Goal: Obtain resource: Obtain resource

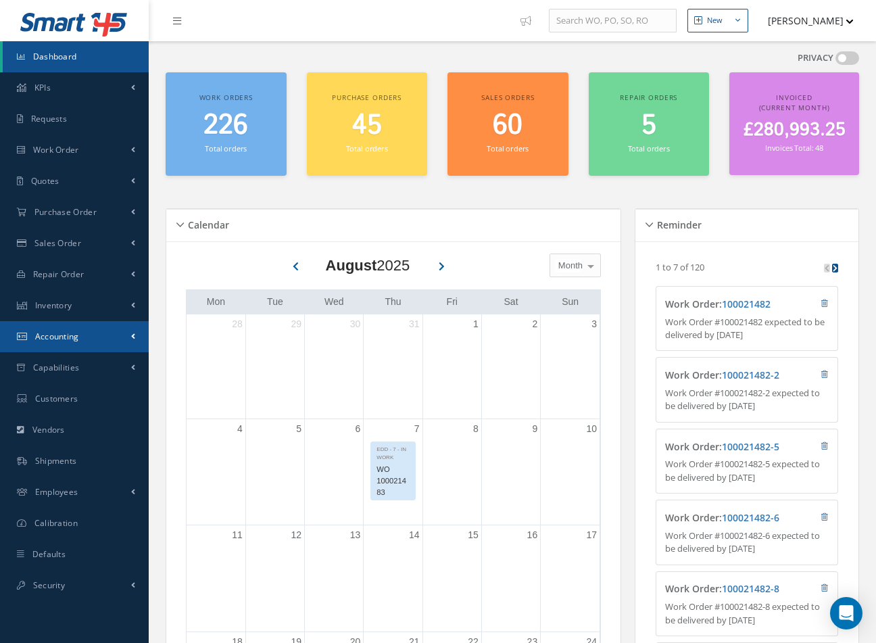
click at [105, 351] on link "Accounting" at bounding box center [74, 336] width 149 height 31
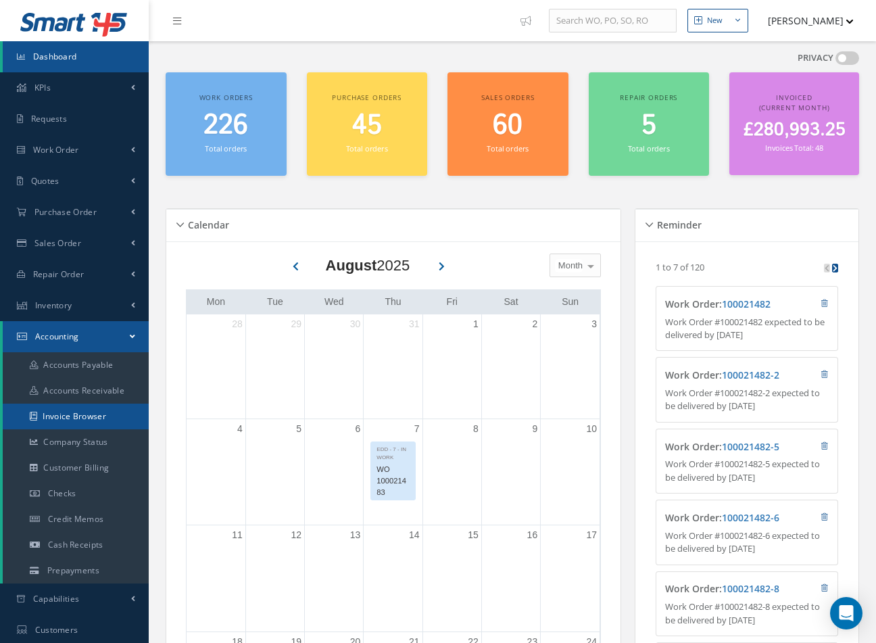
click at [118, 423] on link "Invoice Browser" at bounding box center [76, 416] width 146 height 26
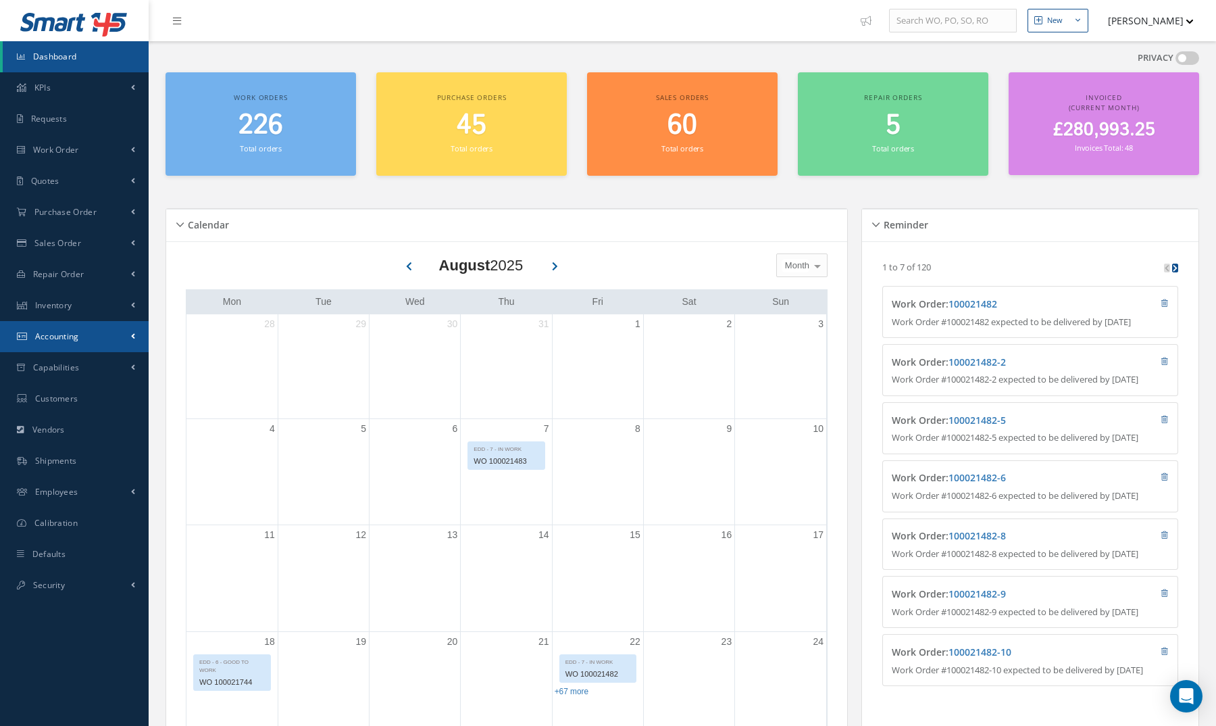
click at [108, 339] on link "Accounting" at bounding box center [74, 336] width 149 height 31
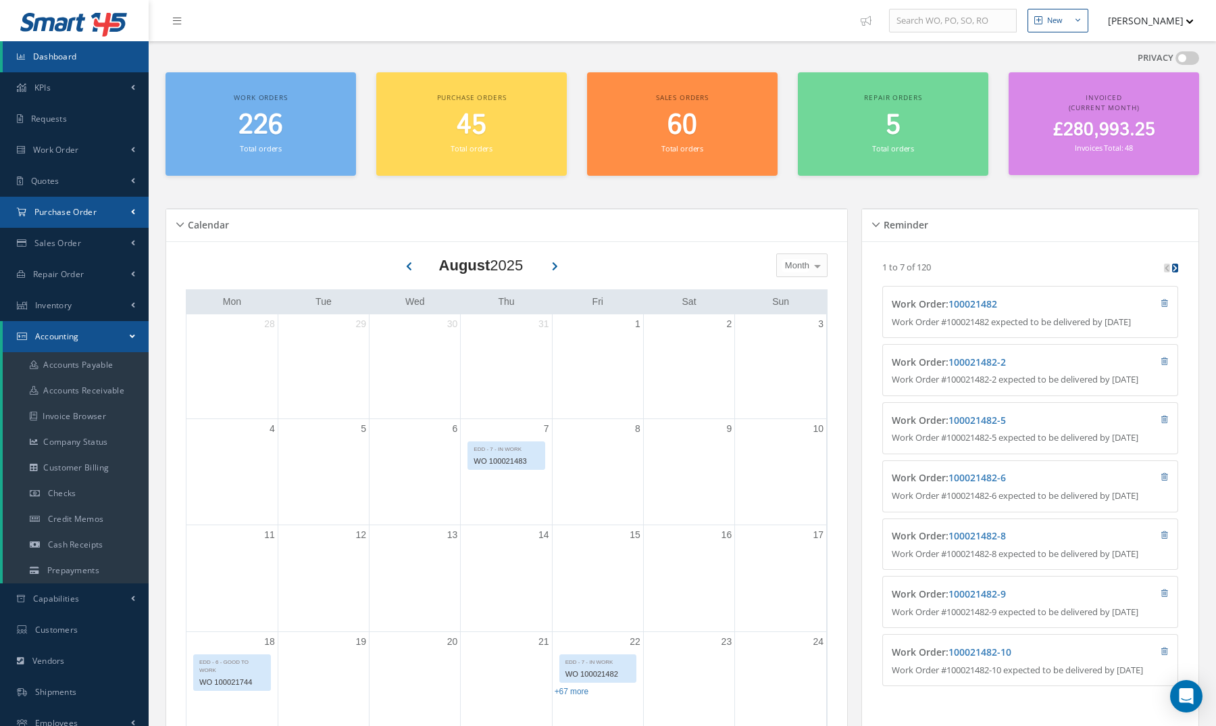
click at [126, 225] on link "Purchase Order" at bounding box center [74, 212] width 149 height 31
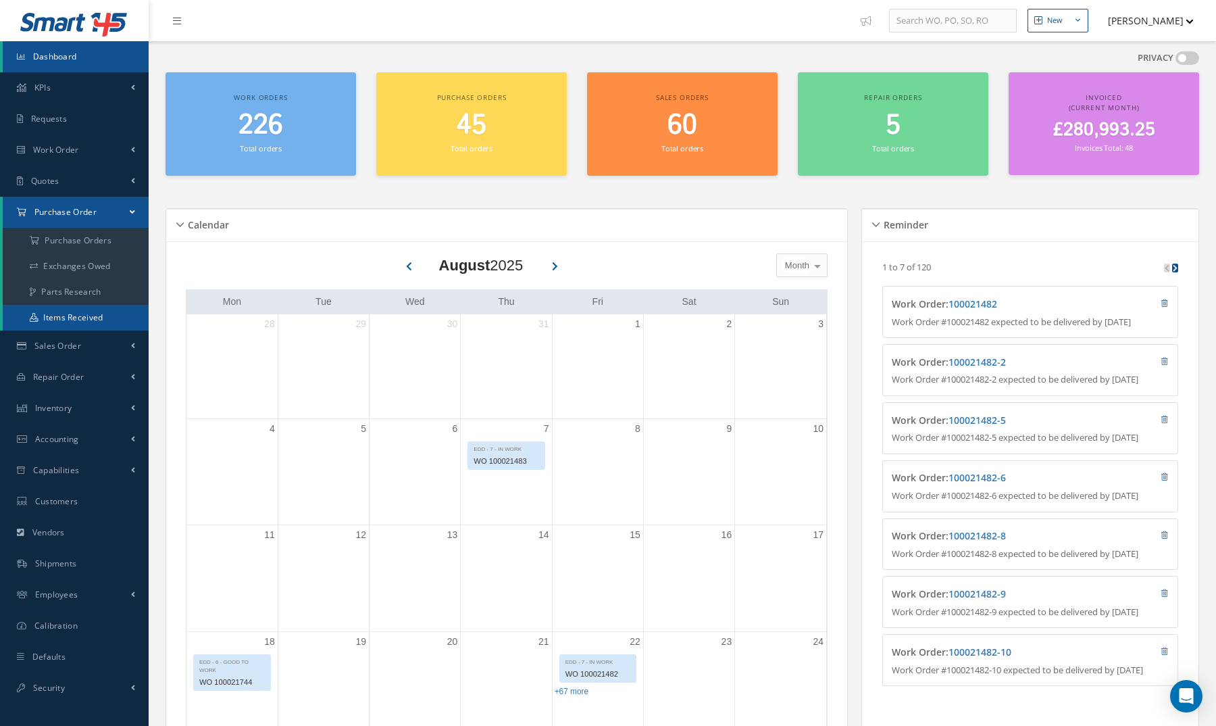
click at [120, 322] on link "Items Received" at bounding box center [76, 318] width 146 height 26
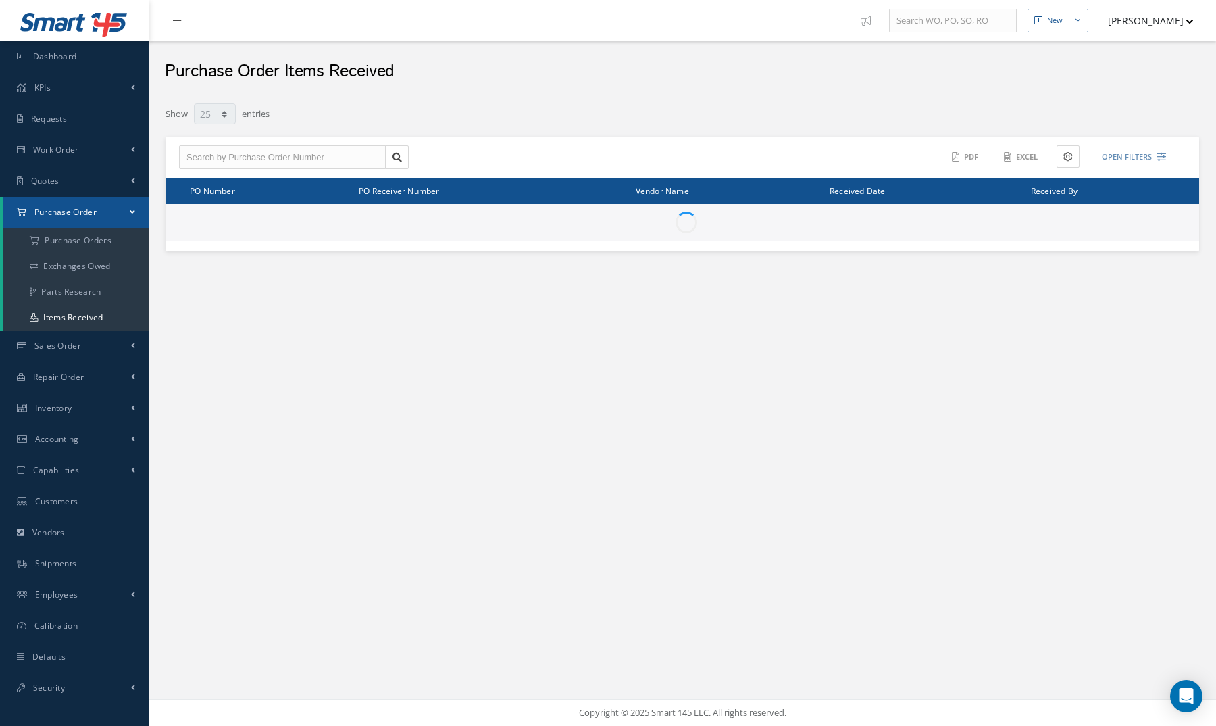
select select "25"
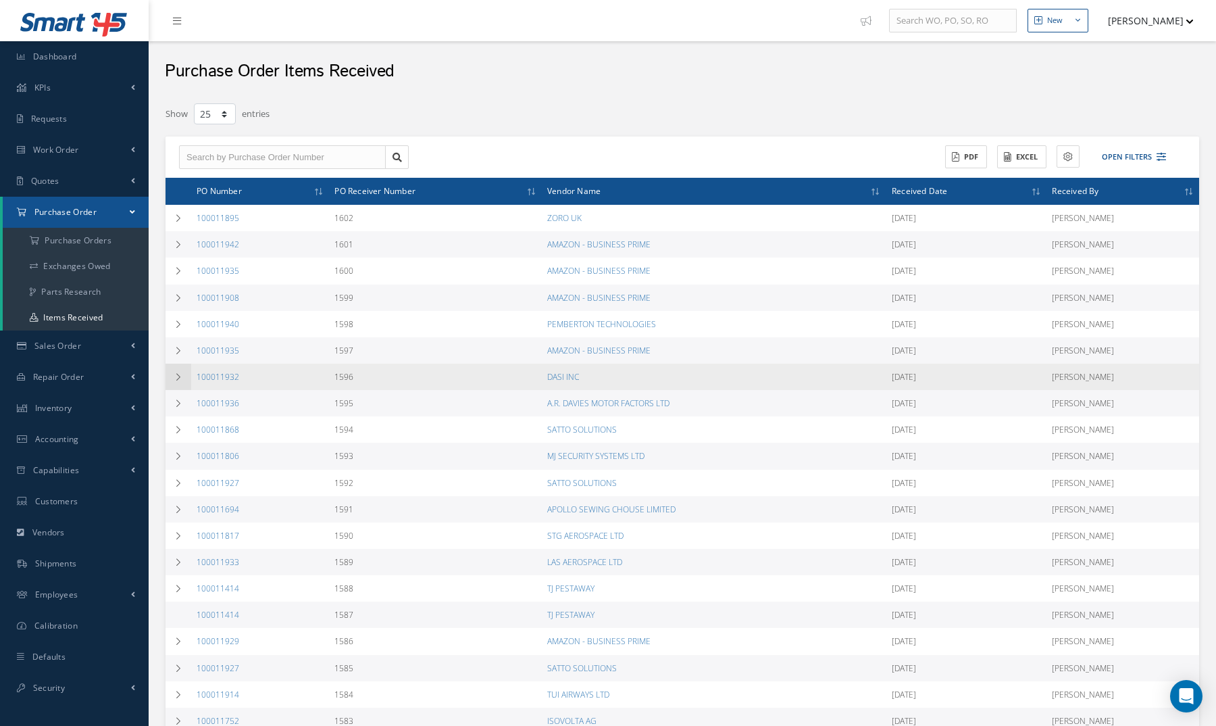
click at [176, 381] on td at bounding box center [179, 377] width 26 height 26
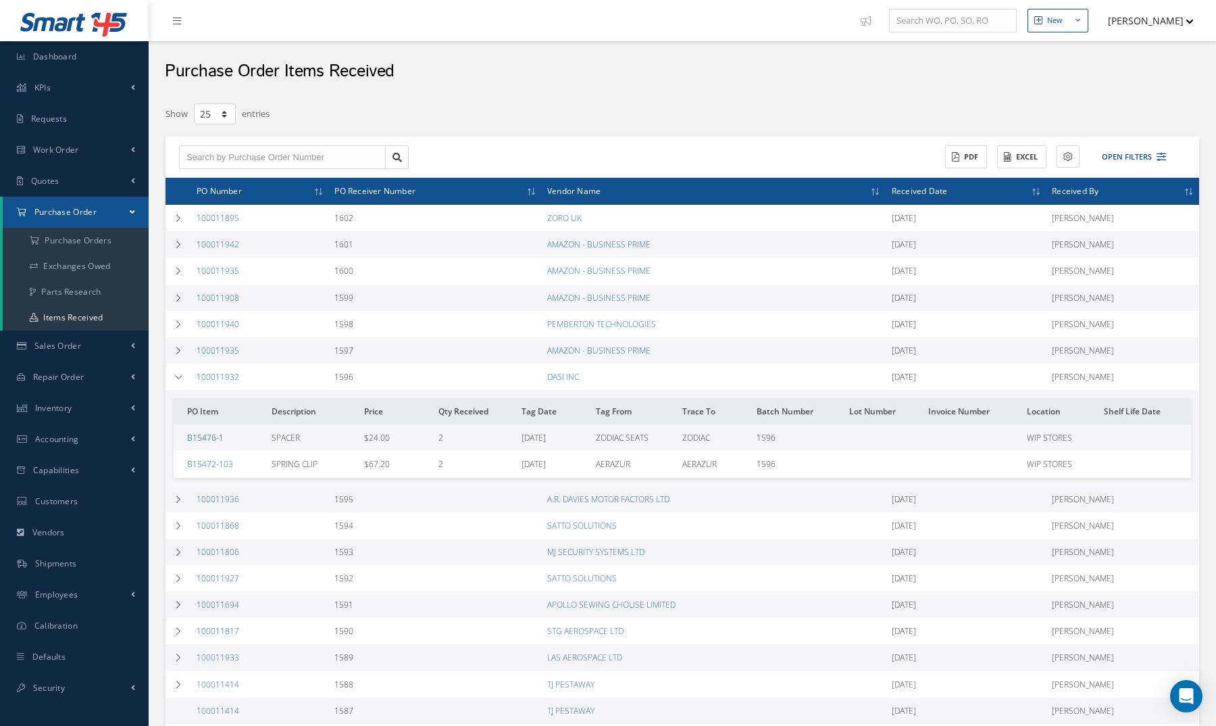
click at [207, 434] on link "B15476-1" at bounding box center [205, 437] width 36 height 11
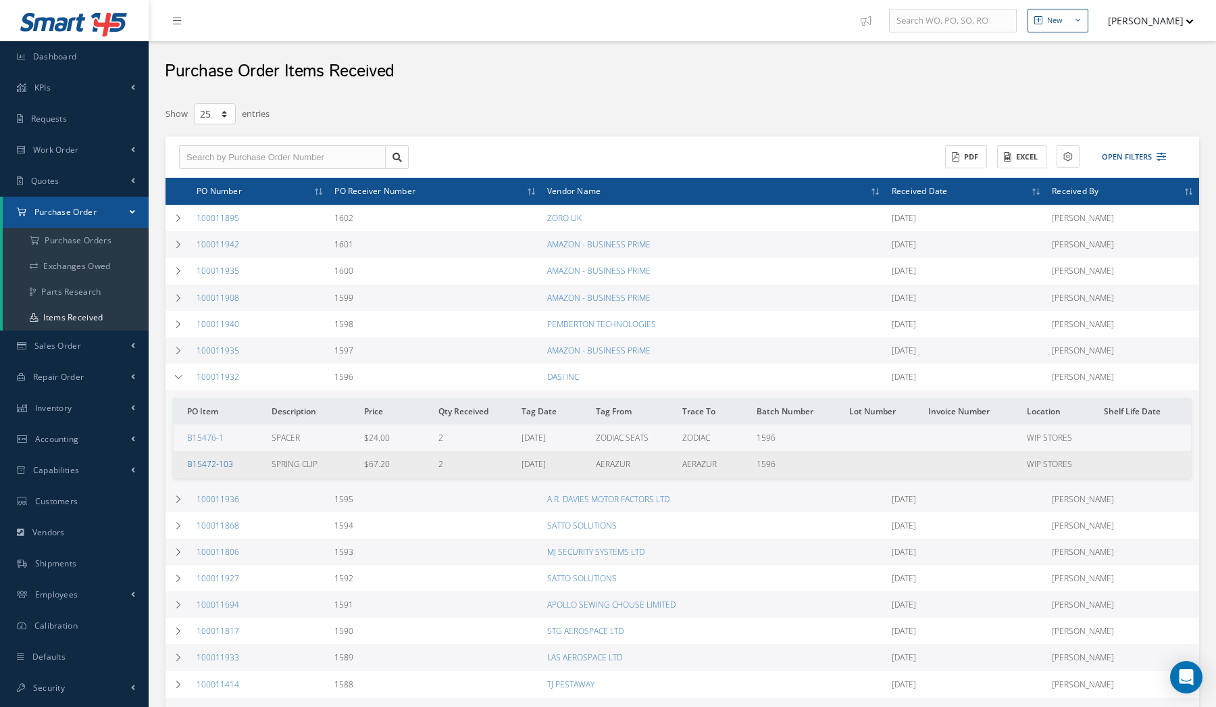
click at [199, 463] on link "B15472-103" at bounding box center [210, 463] width 46 height 11
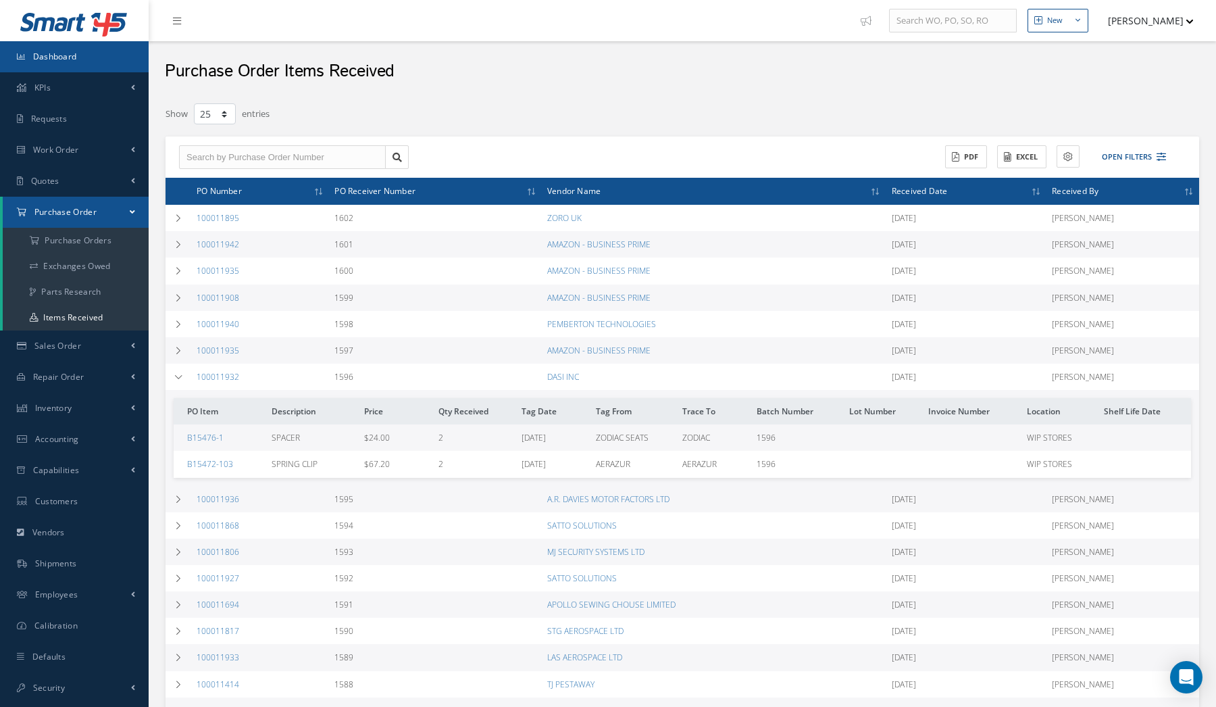
click at [115, 43] on link "Dashboard" at bounding box center [74, 56] width 149 height 31
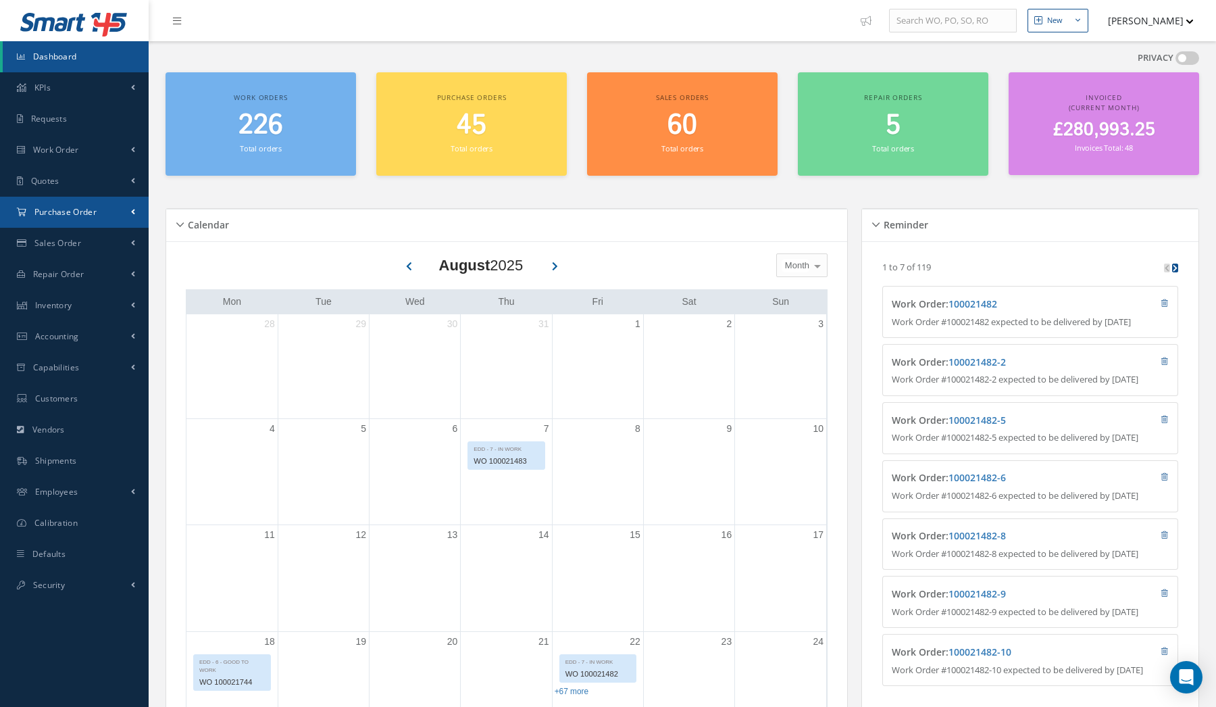
click at [130, 215] on link "Purchase Order" at bounding box center [74, 212] width 149 height 31
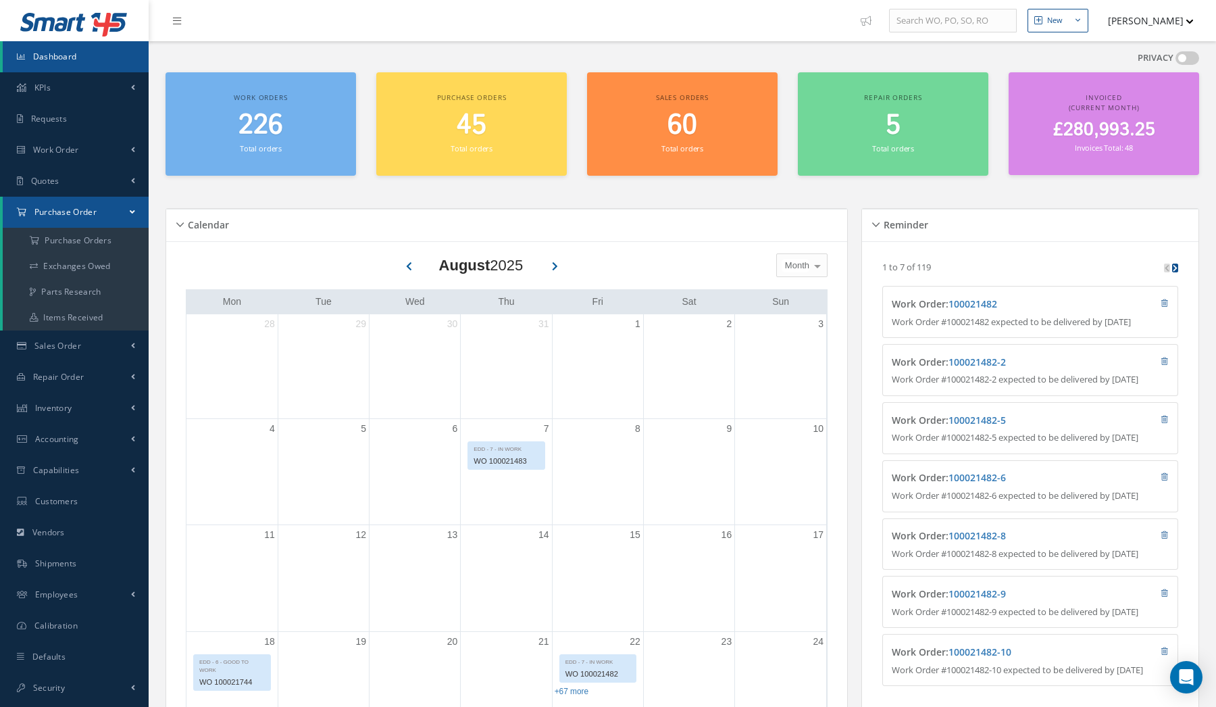
click at [1188, 28] on button "[PERSON_NAME]" at bounding box center [1144, 20] width 99 height 26
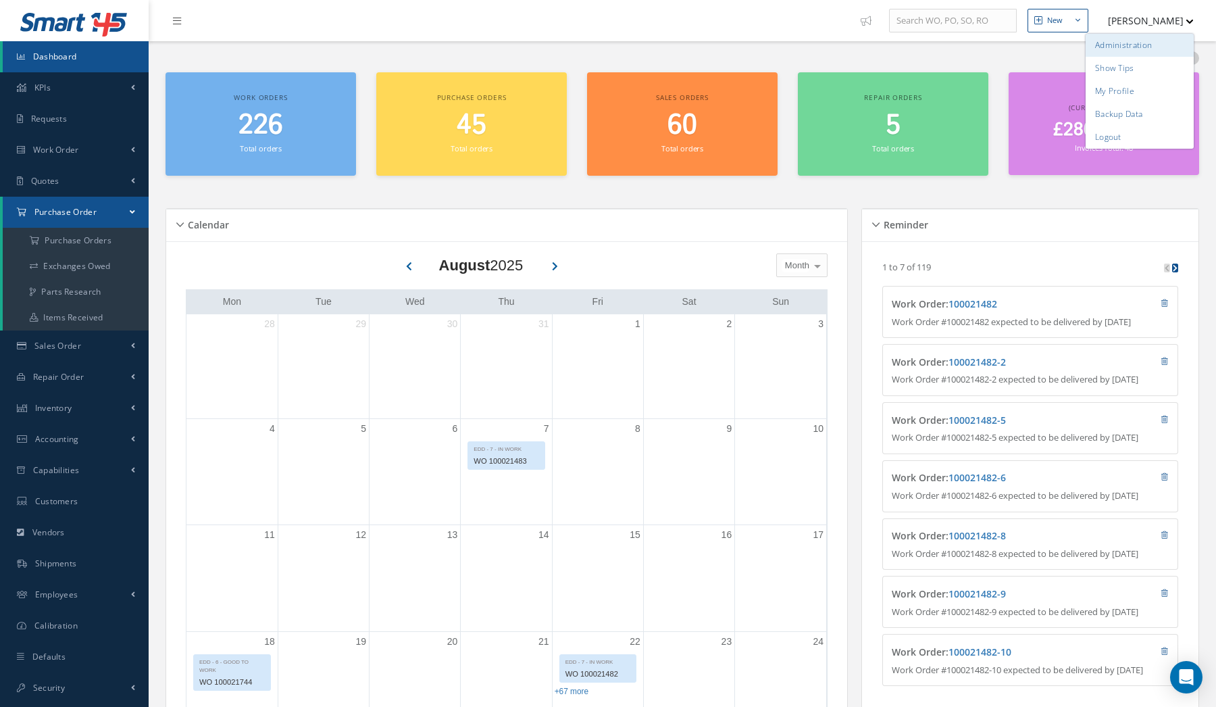
click at [1131, 47] on link "Administration" at bounding box center [1140, 45] width 108 height 23
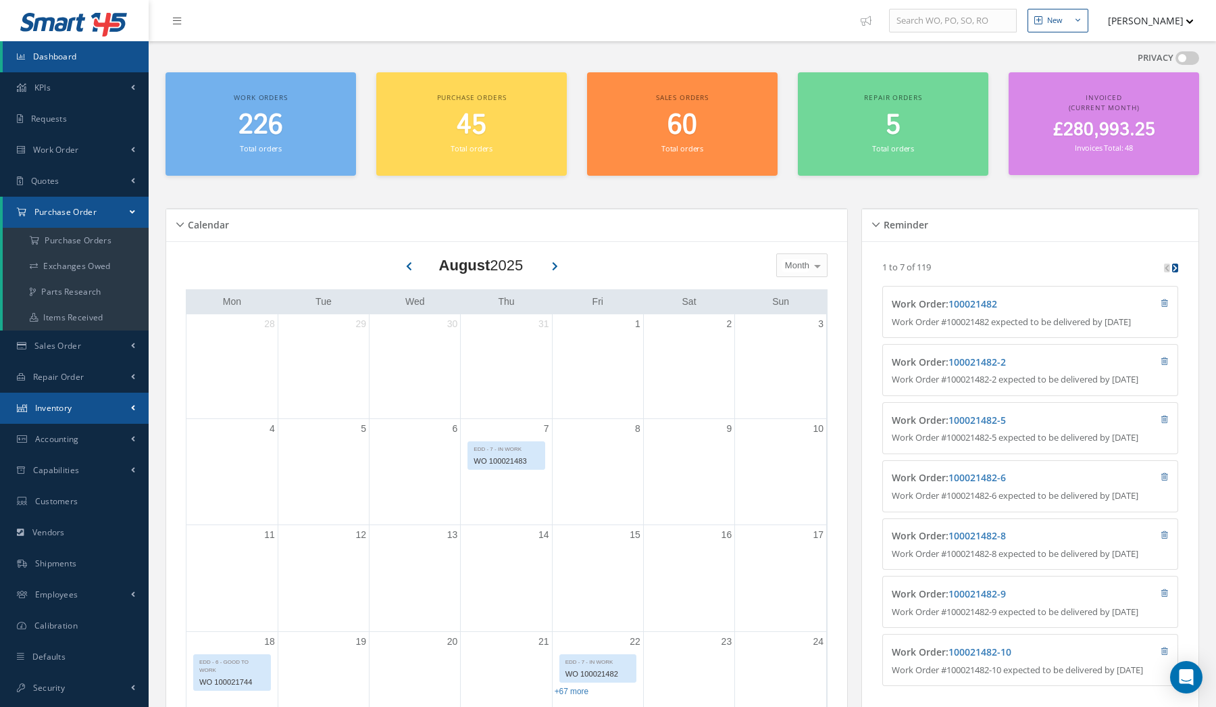
click at [110, 403] on link "Inventory" at bounding box center [74, 408] width 149 height 31
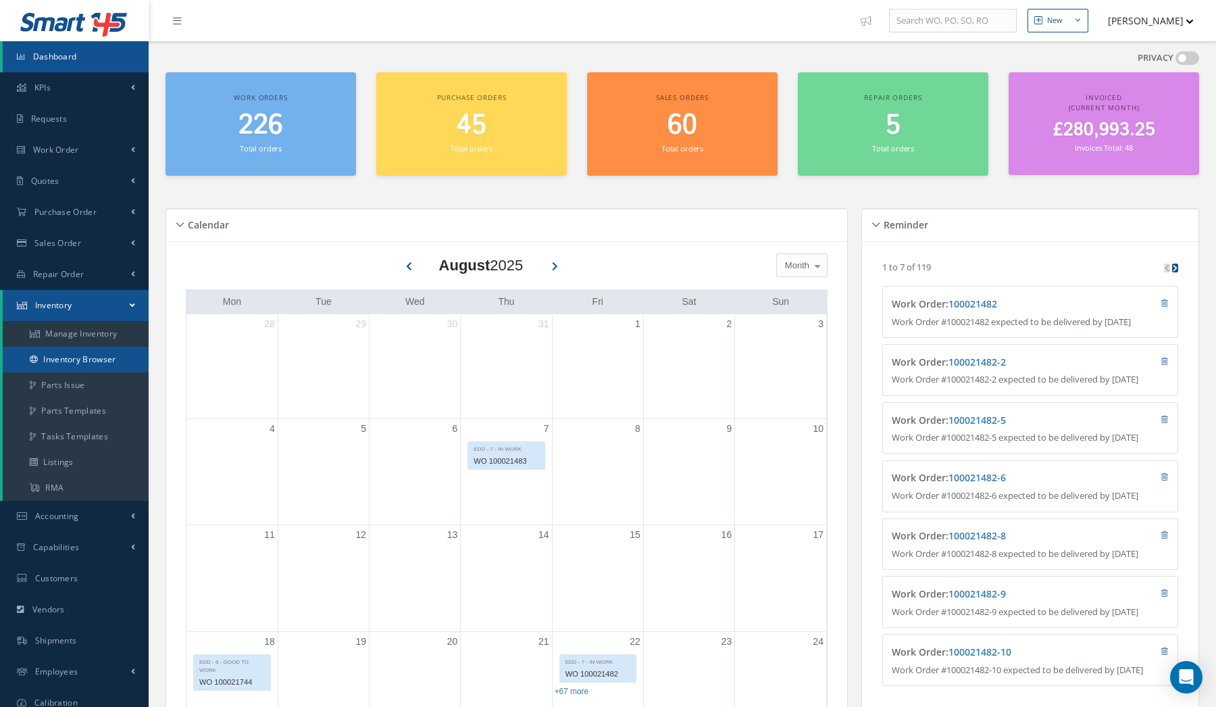
click at [127, 356] on link "Inventory Browser" at bounding box center [76, 360] width 146 height 26
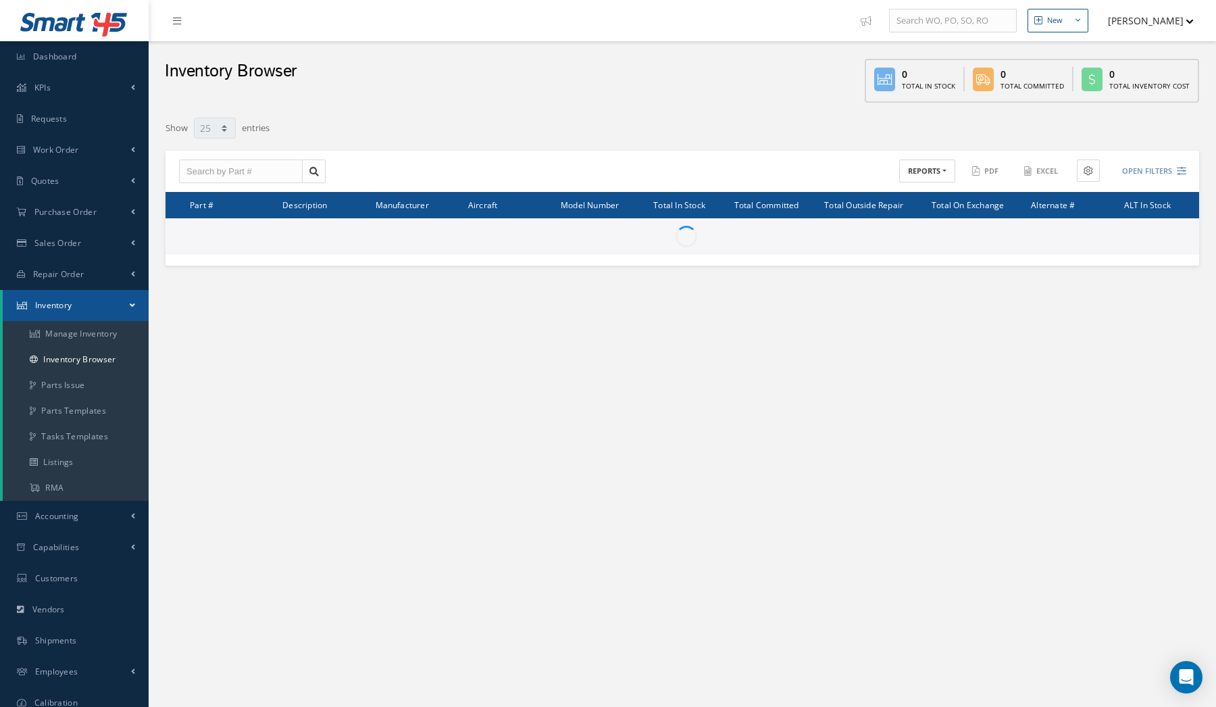
select select "25"
click at [240, 181] on input "text" at bounding box center [241, 171] width 124 height 24
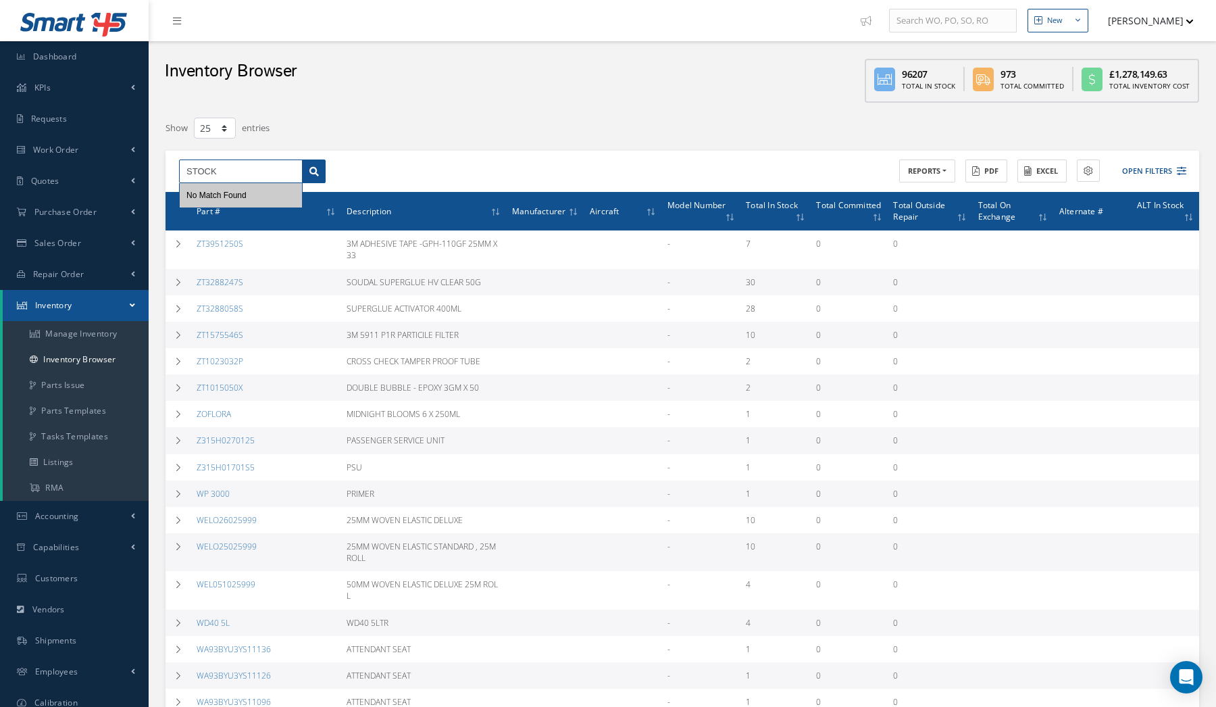
type input "STOCK"
click at [305, 179] on link at bounding box center [314, 171] width 24 height 24
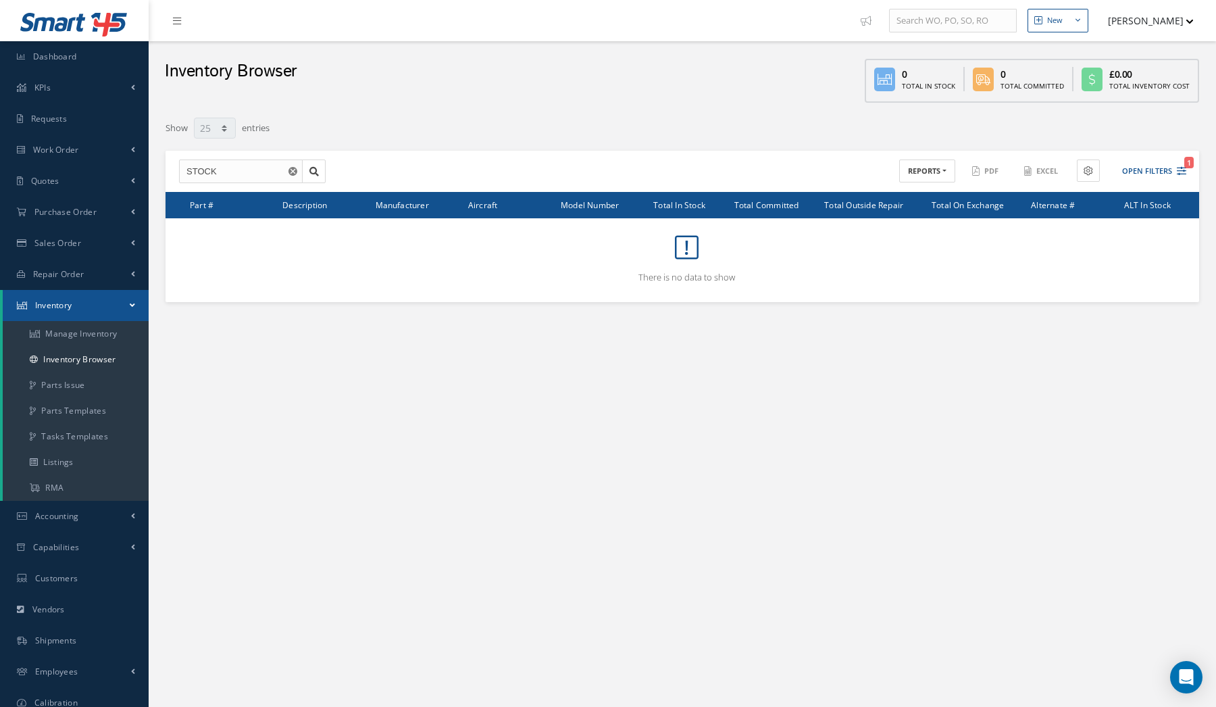
click at [289, 175] on icon "Reset" at bounding box center [293, 171] width 9 height 9
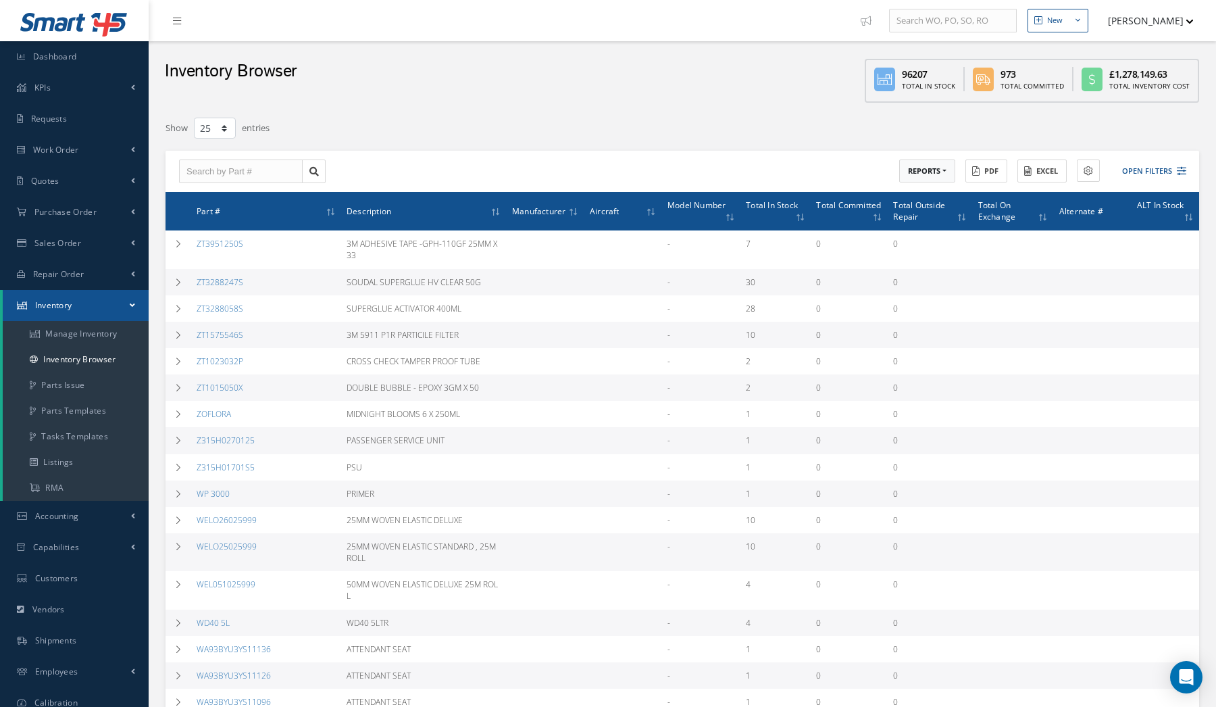
click at [946, 168] on button "REPORTS" at bounding box center [927, 171] width 56 height 24
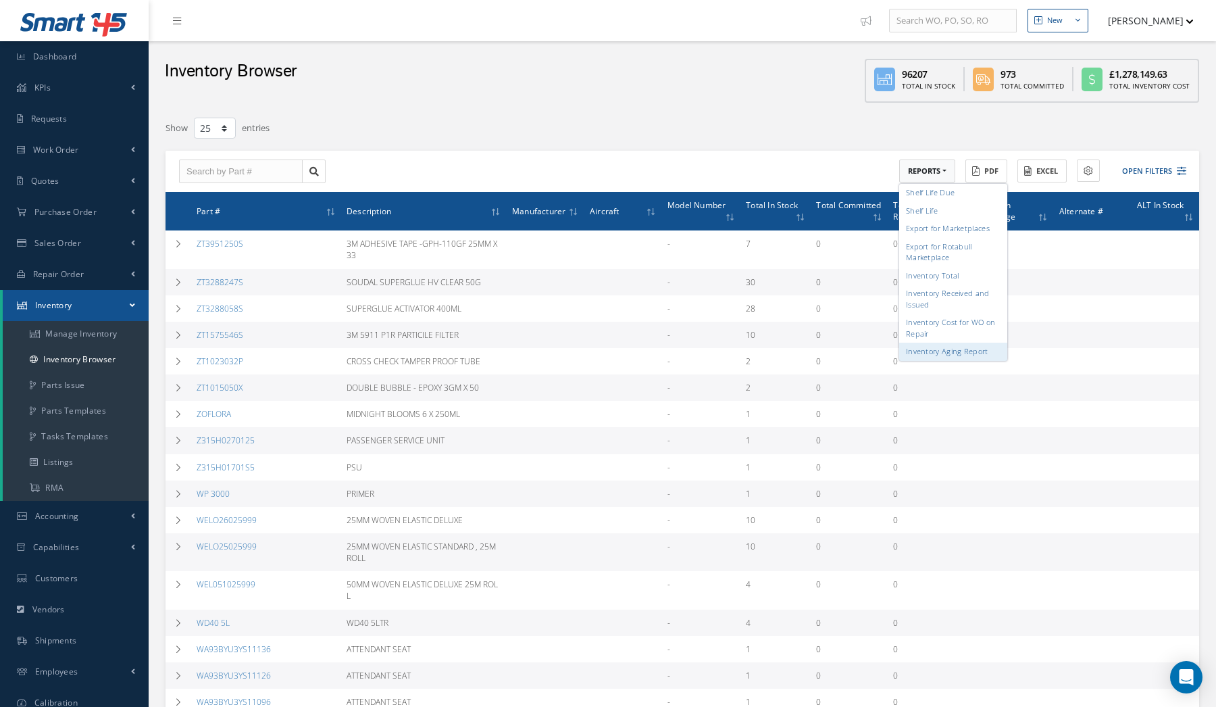
click at [922, 343] on link "Inventory Aging Report" at bounding box center [953, 352] width 108 height 18
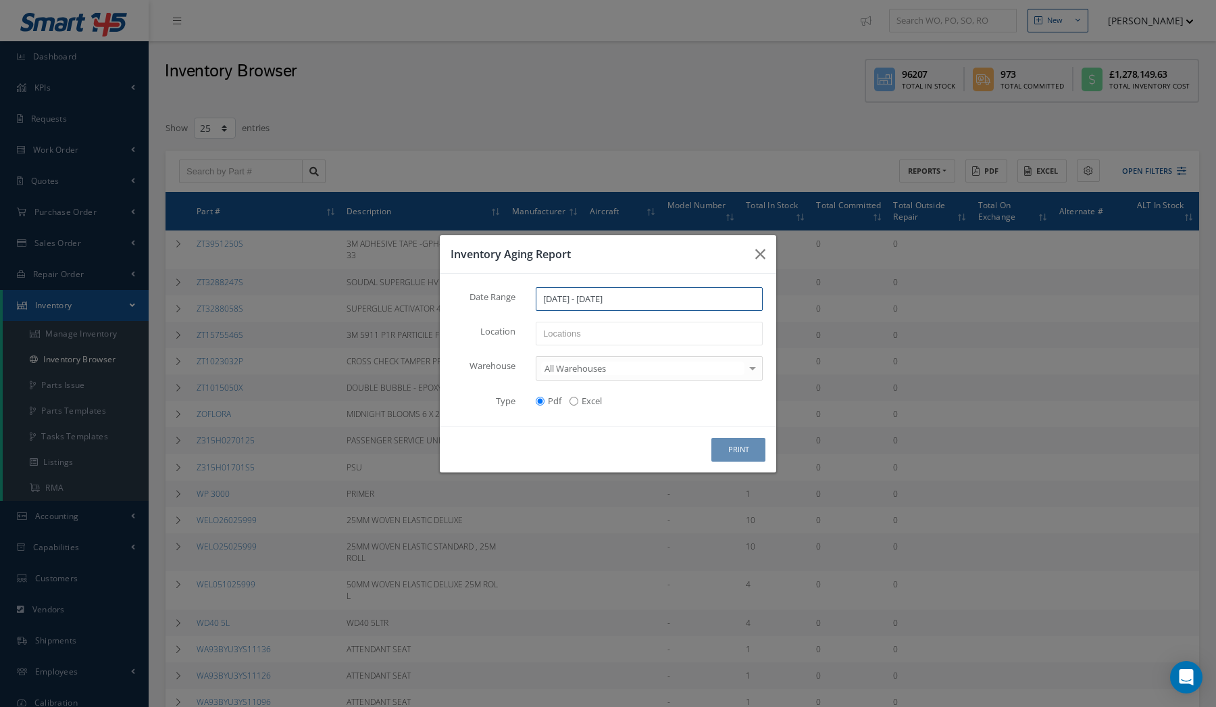
click at [568, 297] on input "[DATE] - [DATE]" at bounding box center [649, 299] width 227 height 24
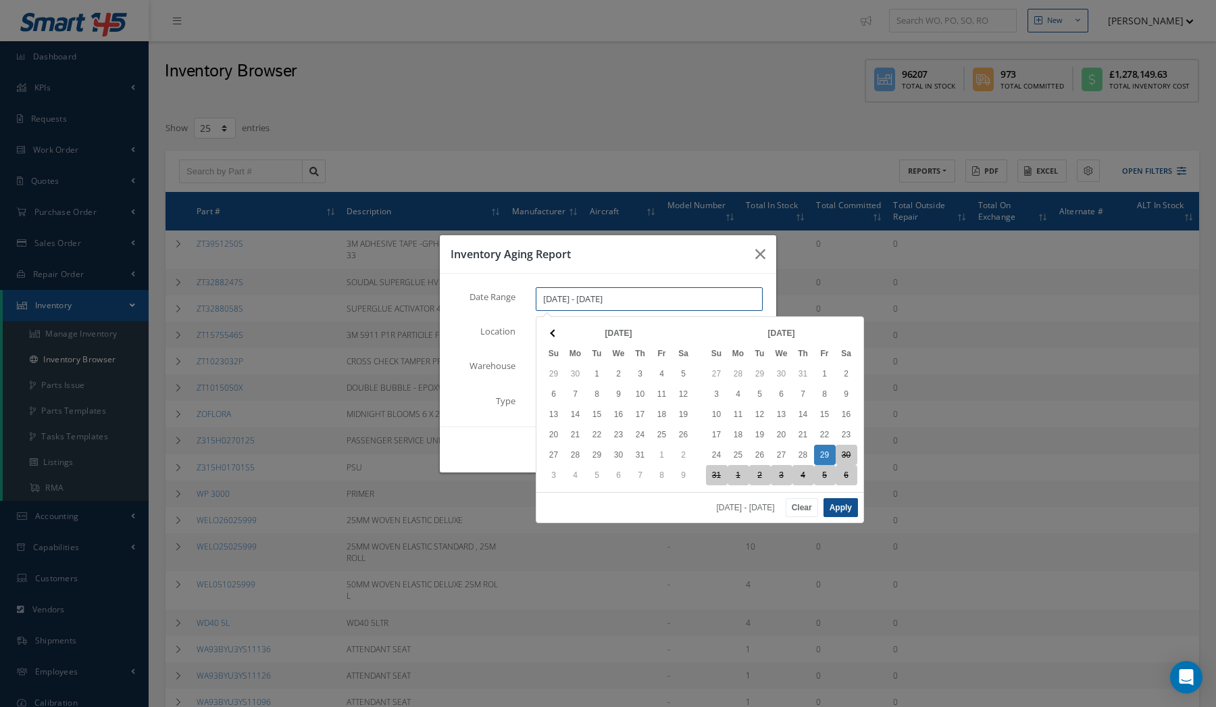
drag, startPoint x: 593, startPoint y: 300, endPoint x: 438, endPoint y: 300, distance: 154.8
click at [0, 0] on div "Inventory Aging Report Date Range [DATE] - [DATE] Location WORKSHOP CAB39 CAB19…" at bounding box center [0, 0] width 0 height 0
click at [834, 510] on button "Apply" at bounding box center [841, 507] width 34 height 19
type input "[DATE] - [DATE]"
click at [595, 302] on input "[DATE] - [DATE]" at bounding box center [649, 299] width 227 height 24
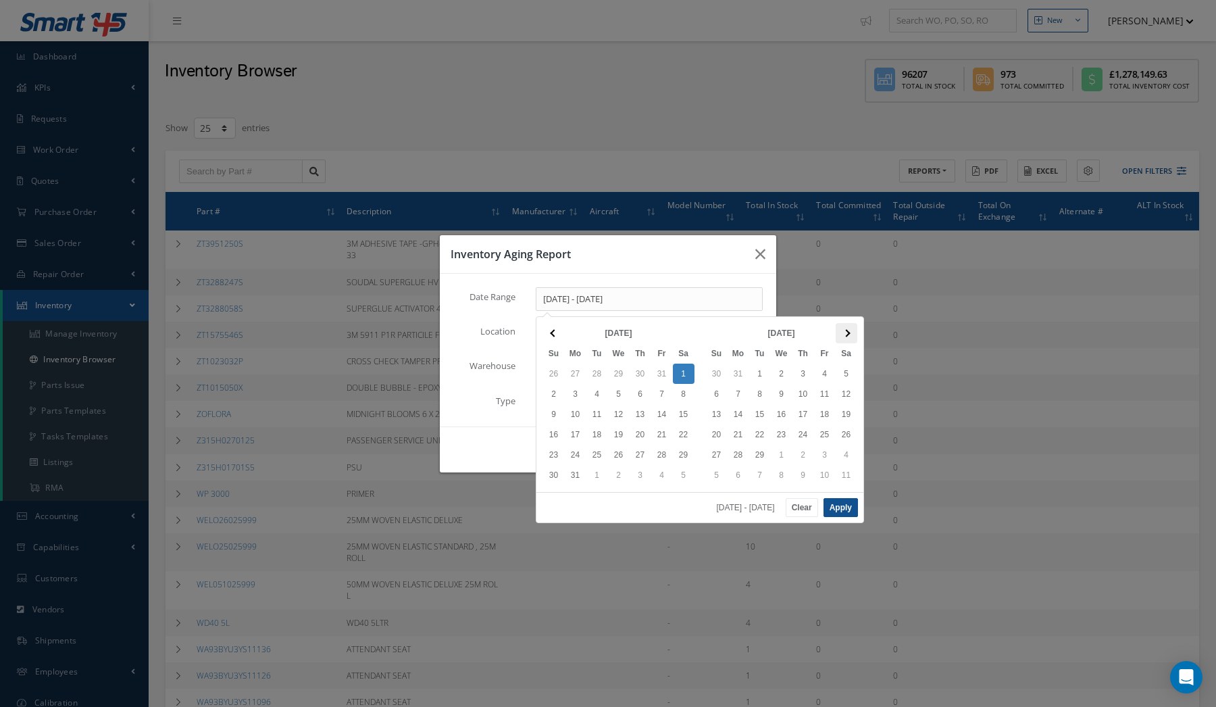
click at [857, 333] on th at bounding box center [847, 333] width 22 height 20
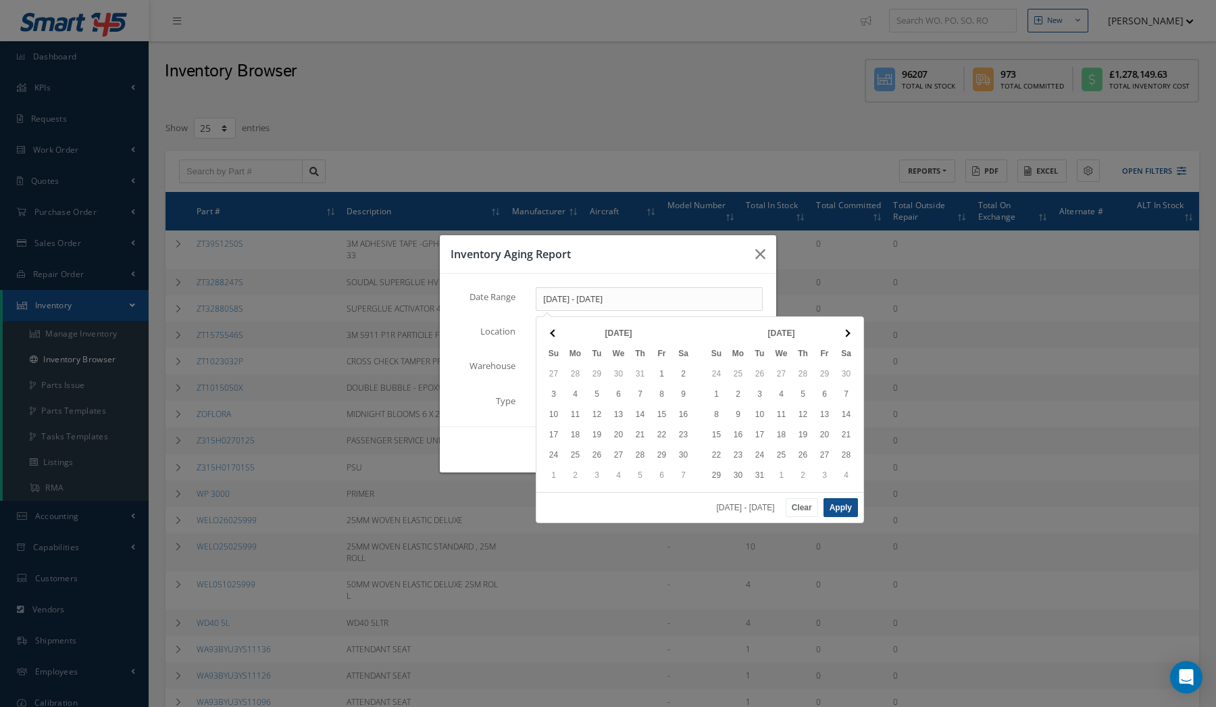
click at [857, 333] on th at bounding box center [847, 333] width 22 height 20
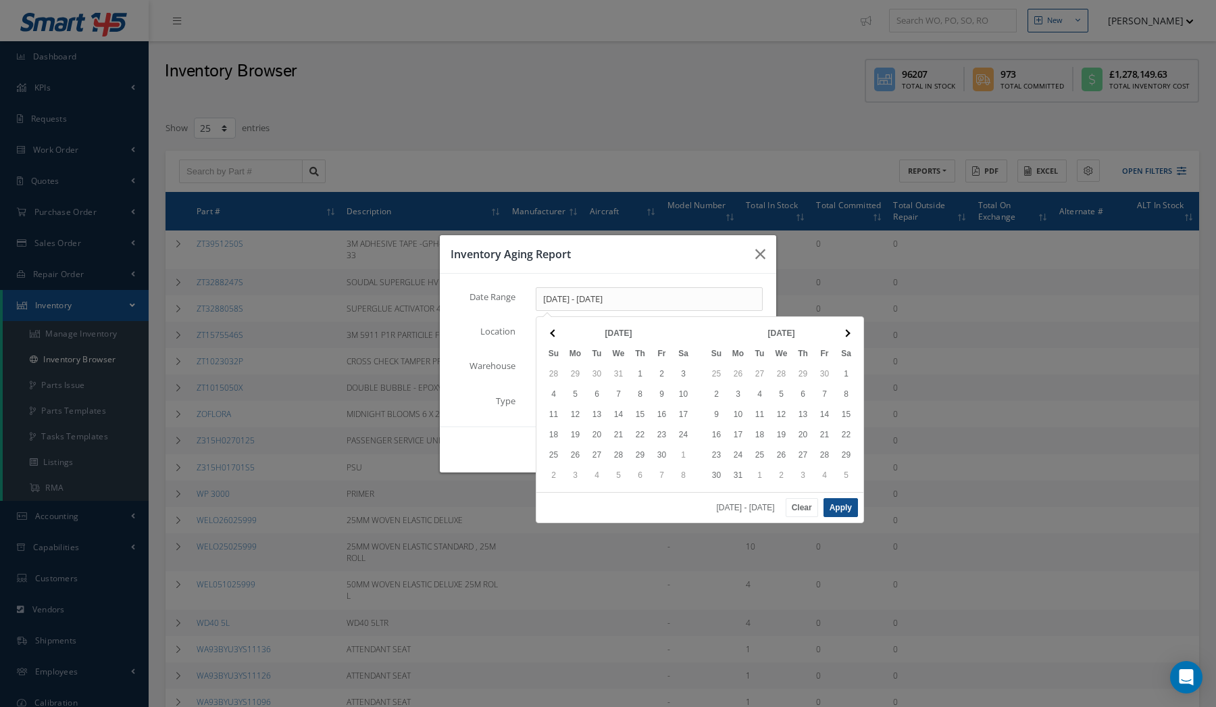
click at [857, 333] on th at bounding box center [847, 333] width 22 height 20
click at [856, 333] on th at bounding box center [847, 333] width 22 height 20
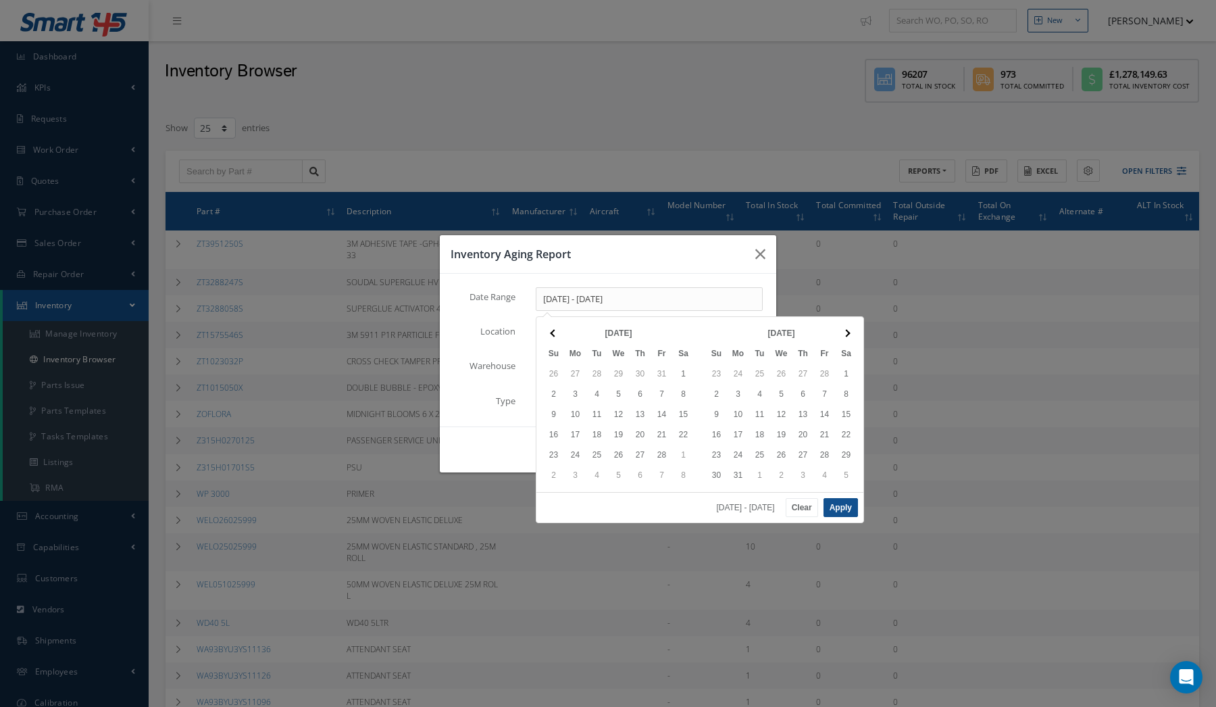
click at [856, 333] on th at bounding box center [847, 333] width 22 height 20
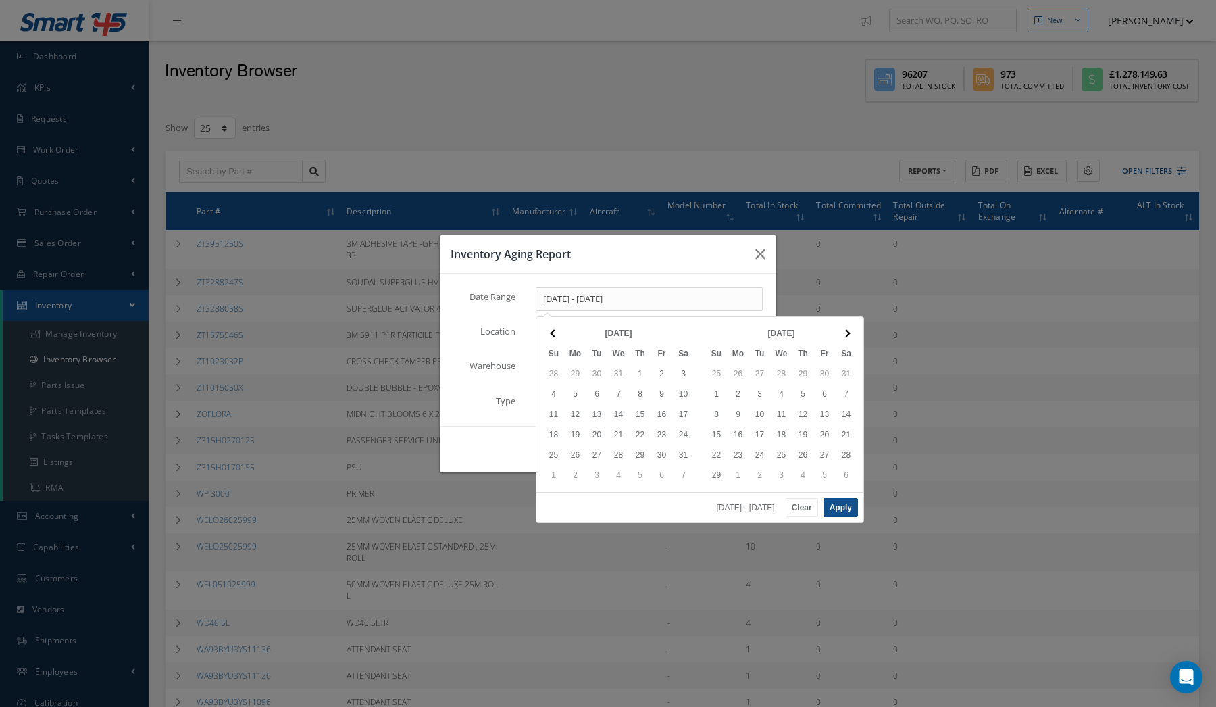
click at [856, 333] on th at bounding box center [847, 333] width 22 height 20
click at [855, 333] on th at bounding box center [847, 333] width 22 height 20
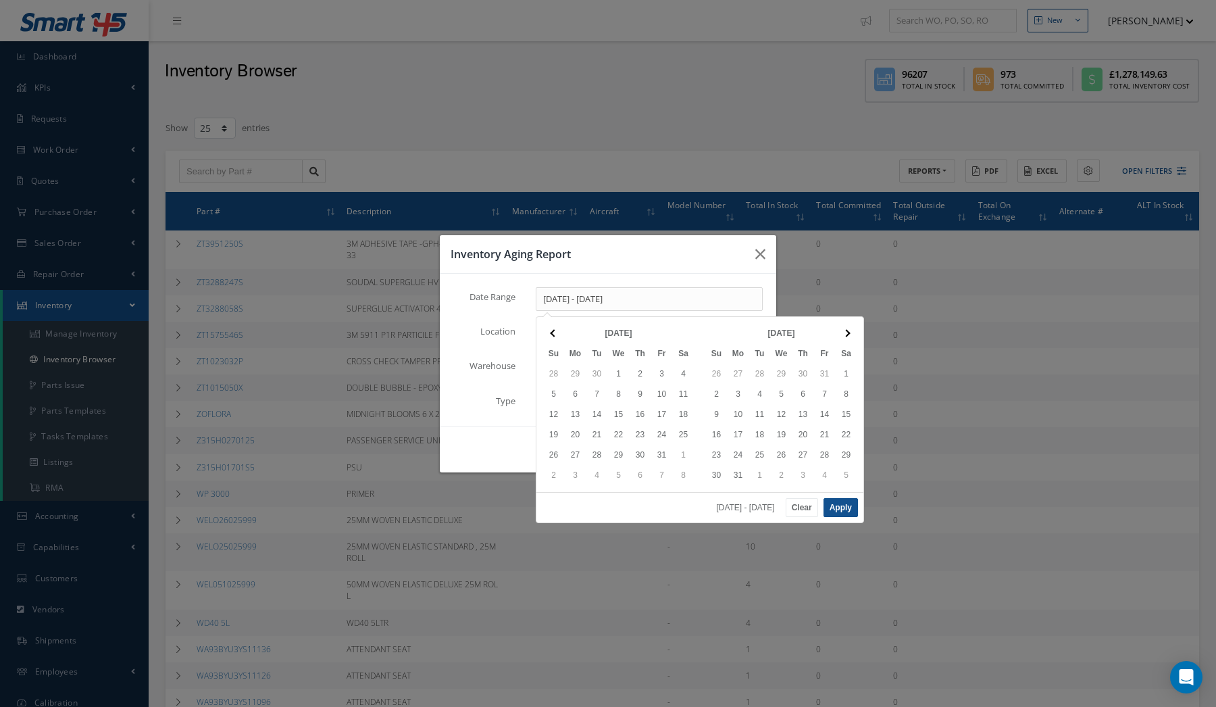
click at [855, 333] on th at bounding box center [847, 333] width 22 height 20
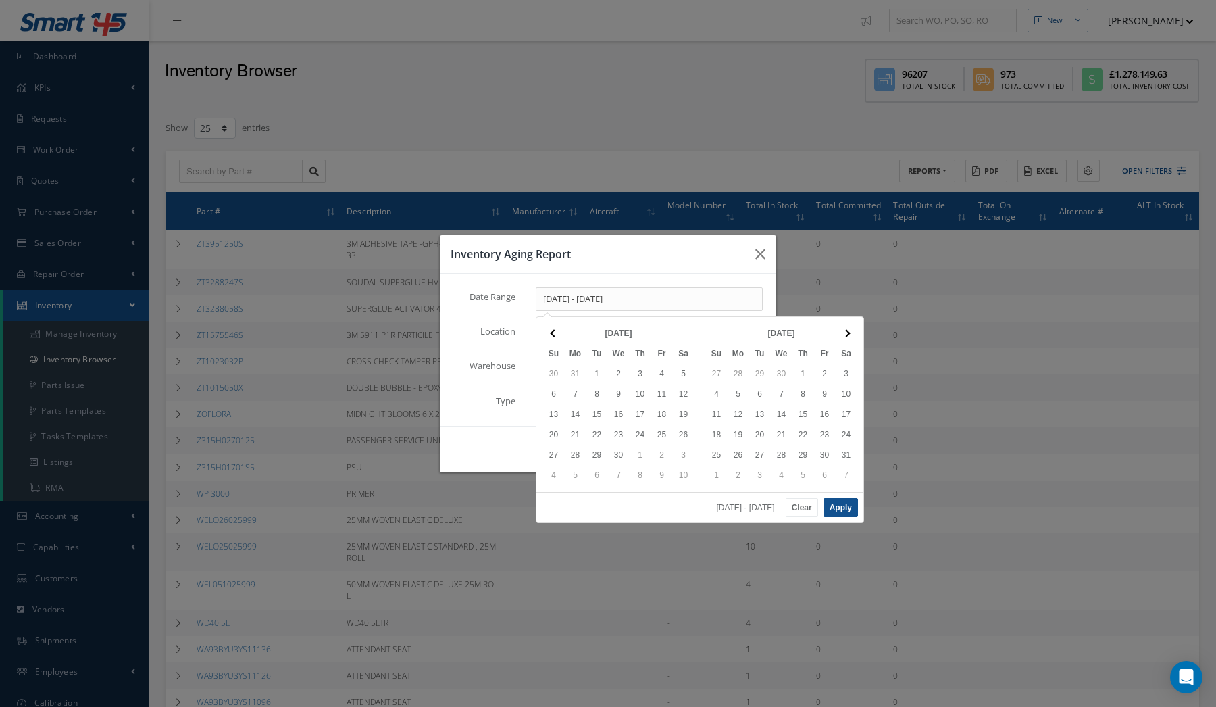
click at [855, 333] on th at bounding box center [847, 333] width 22 height 20
click at [851, 332] on th at bounding box center [847, 333] width 22 height 20
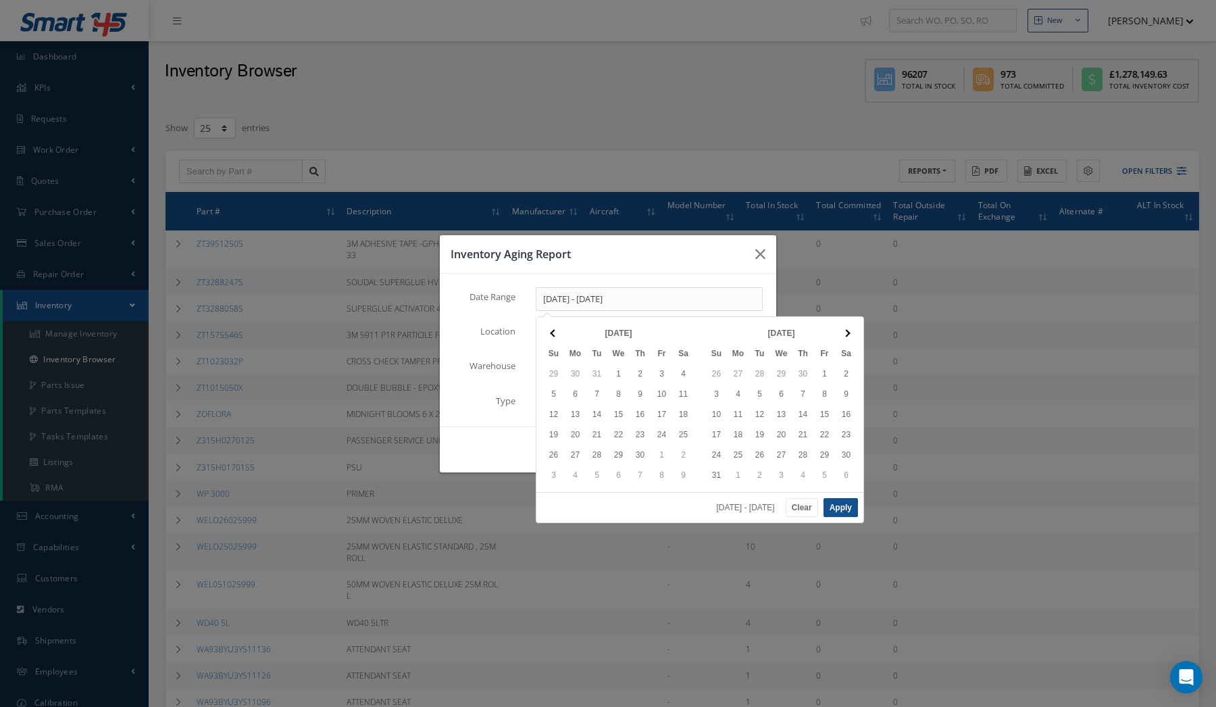
click at [851, 332] on th at bounding box center [847, 333] width 22 height 20
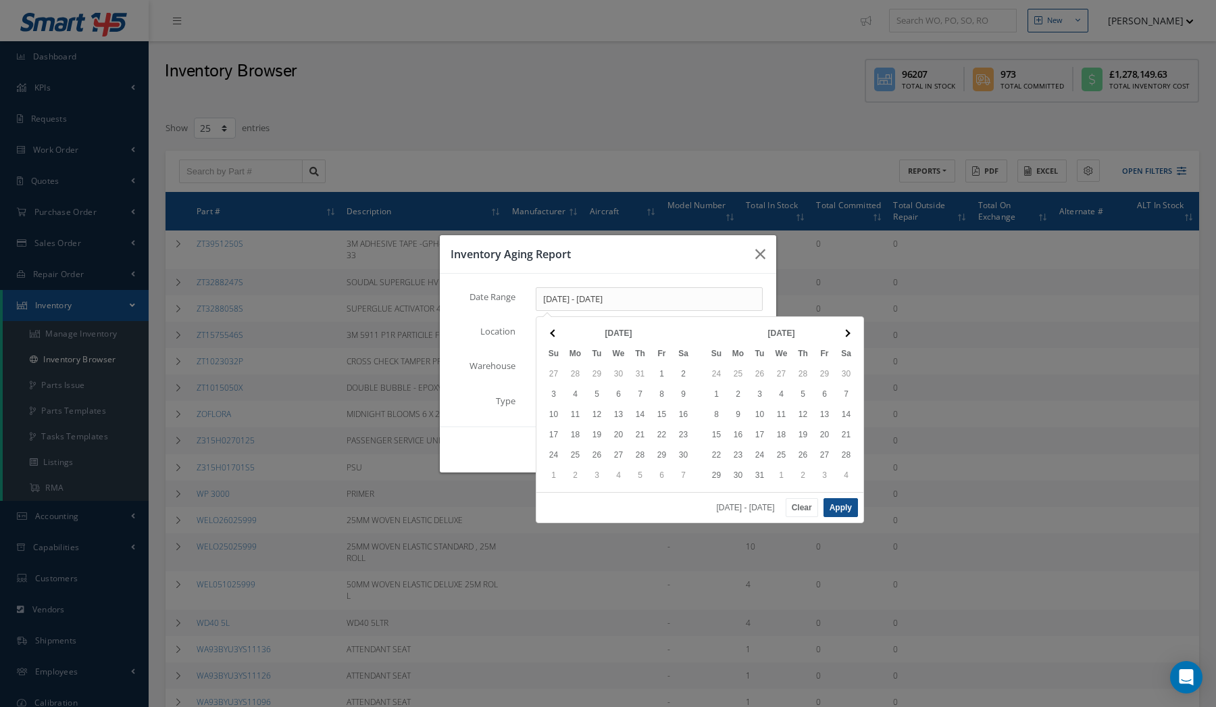
click at [851, 332] on th at bounding box center [847, 333] width 22 height 20
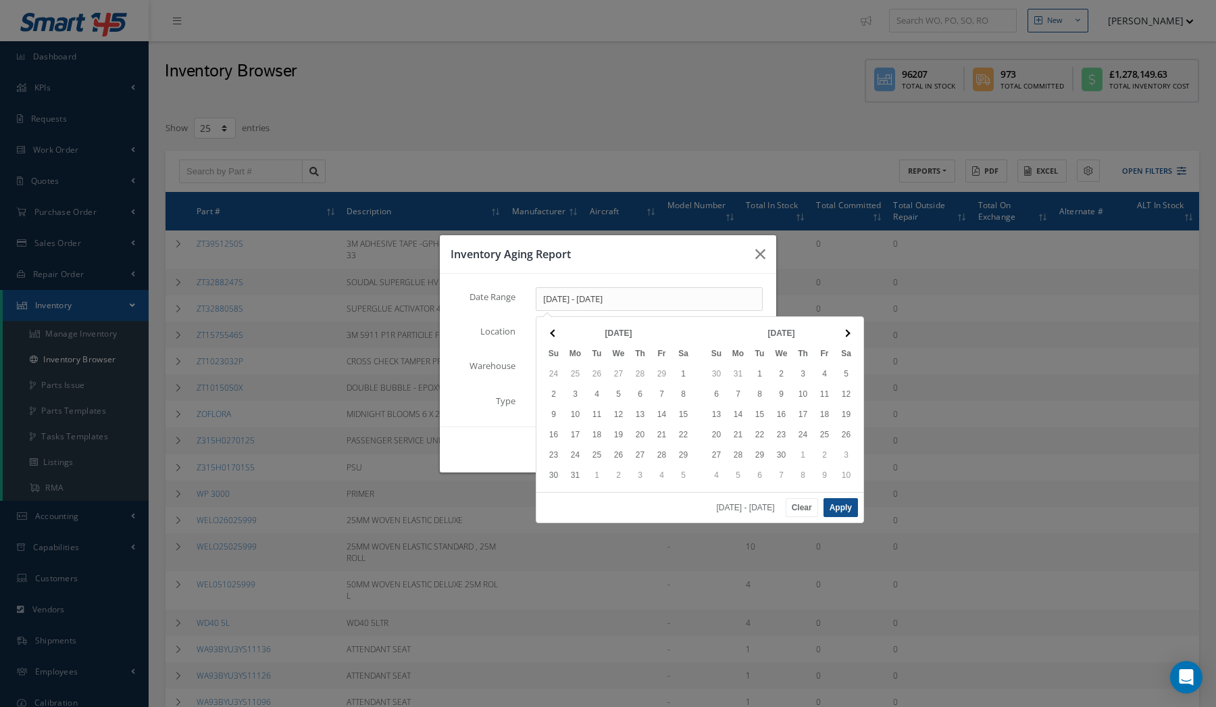
click at [851, 332] on th at bounding box center [847, 333] width 22 height 20
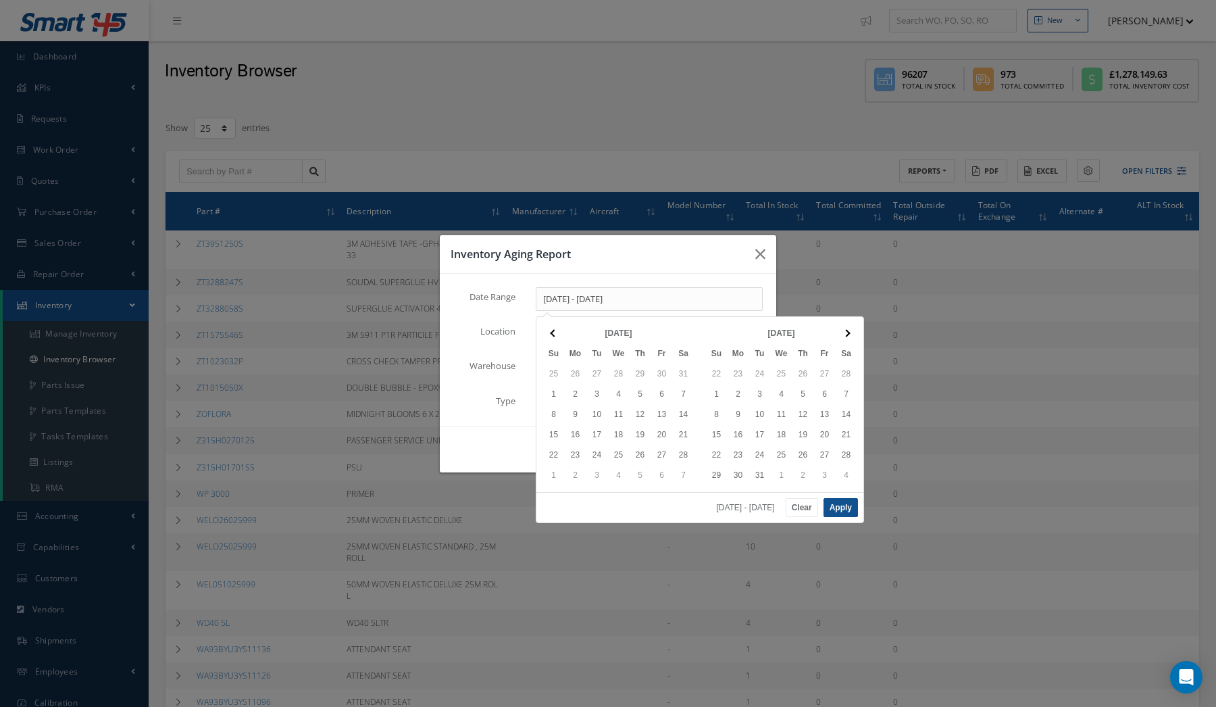
click at [851, 332] on th at bounding box center [847, 333] width 22 height 20
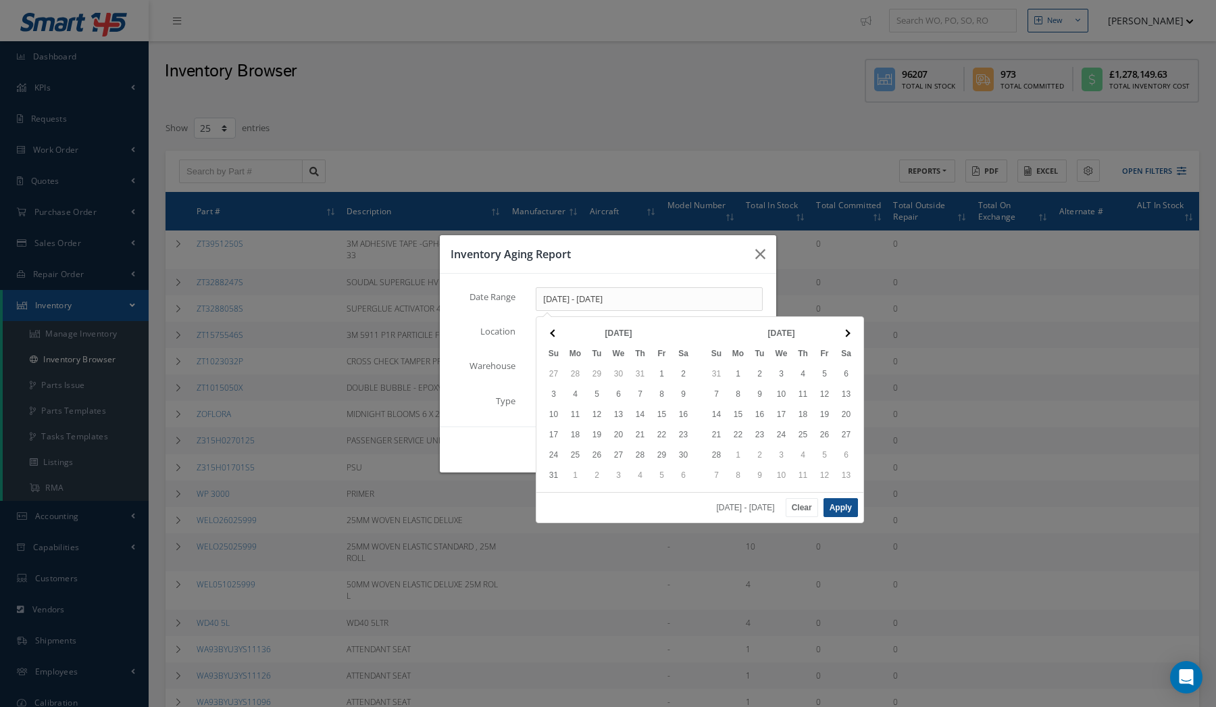
click at [851, 332] on th at bounding box center [847, 333] width 22 height 20
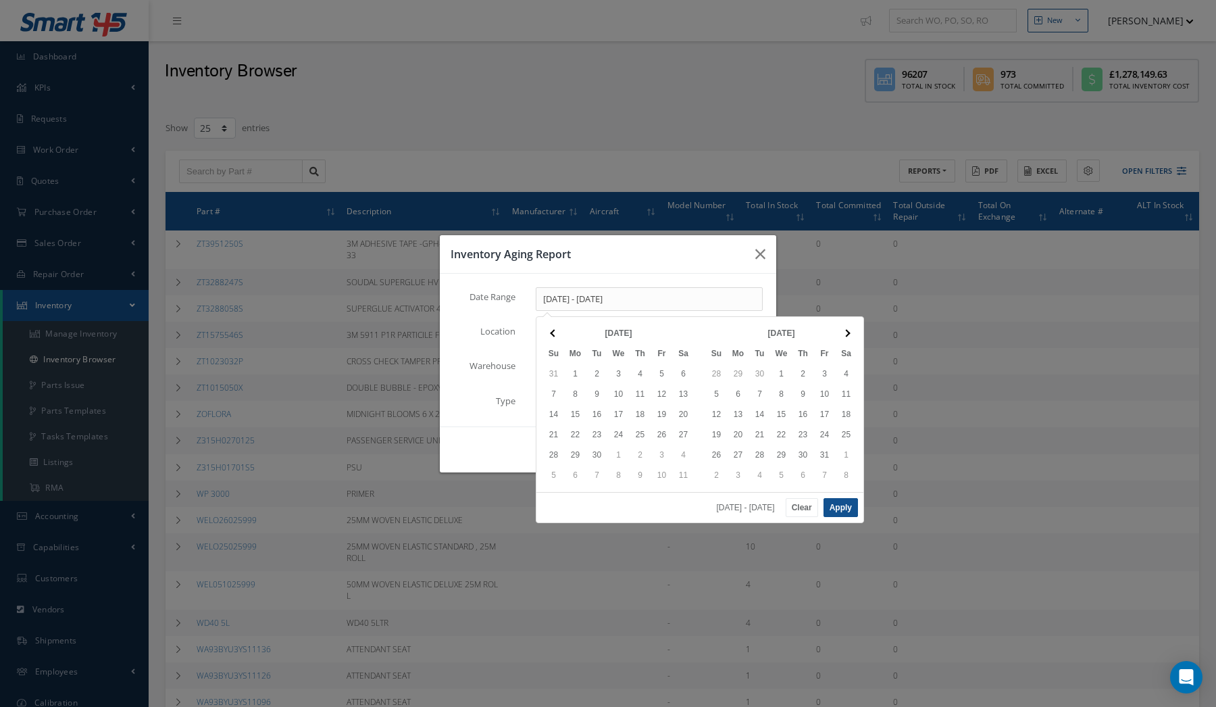
click at [851, 332] on th at bounding box center [847, 333] width 22 height 20
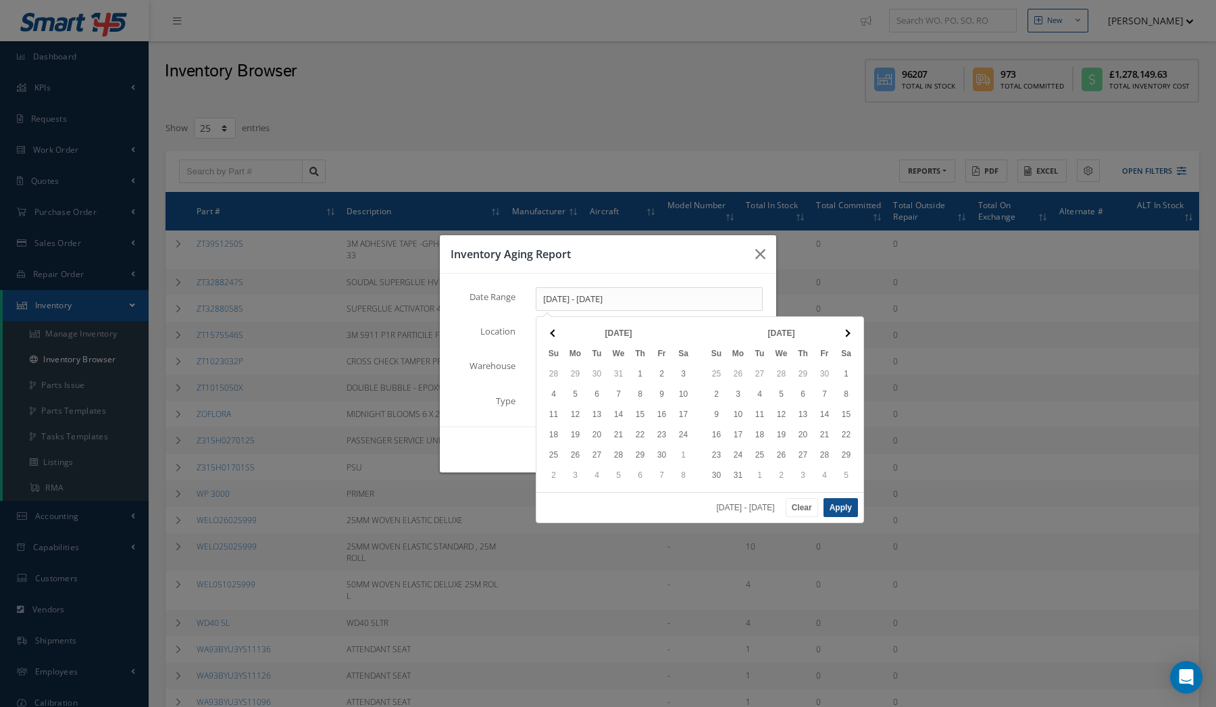
click at [851, 332] on th at bounding box center [847, 333] width 22 height 20
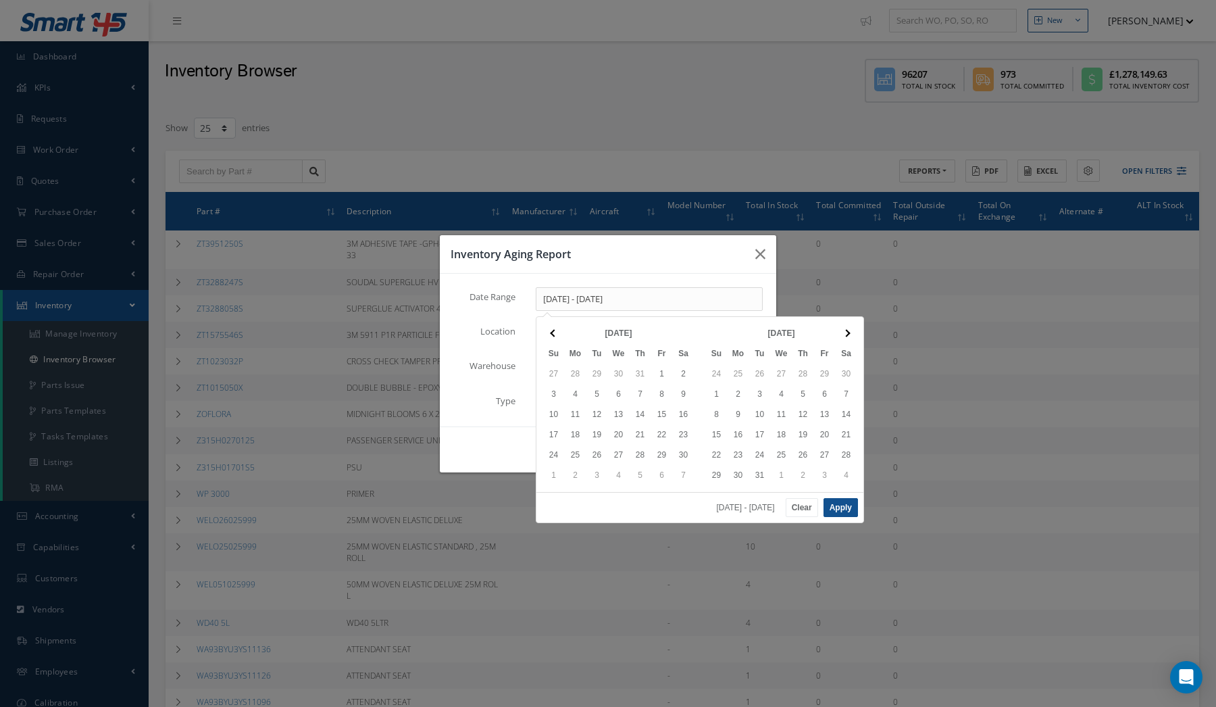
click at [851, 332] on th at bounding box center [847, 333] width 22 height 20
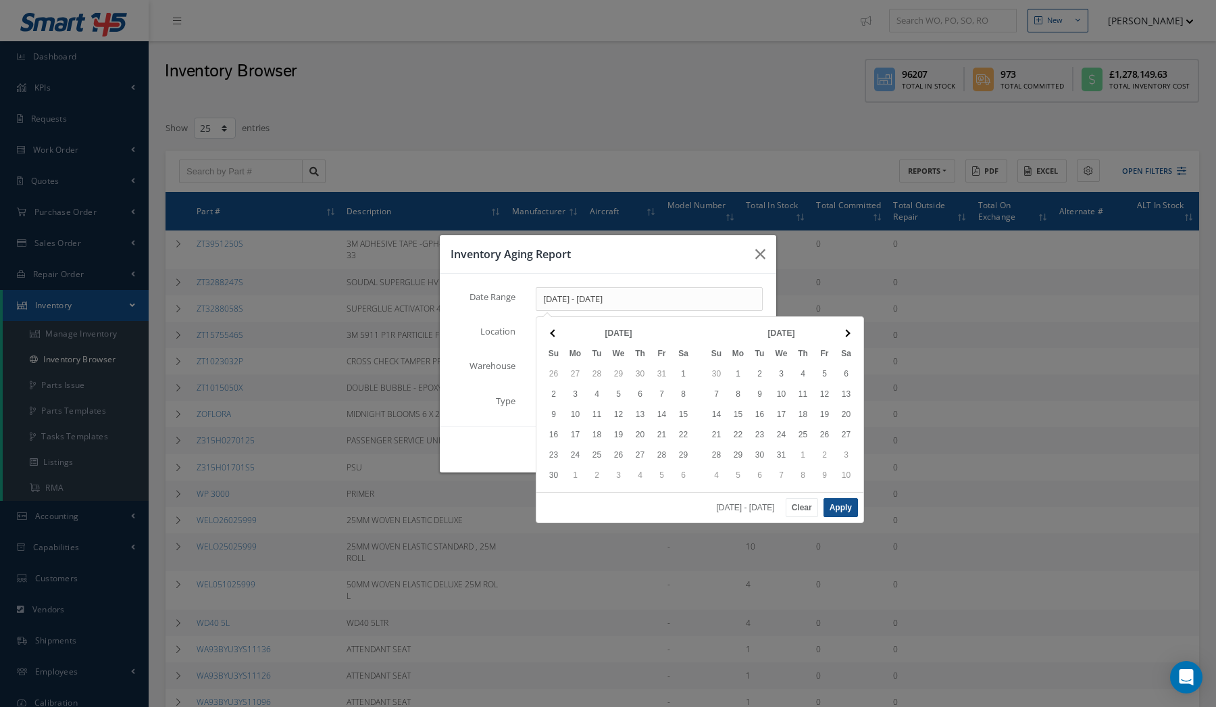
click at [851, 332] on th at bounding box center [847, 333] width 22 height 20
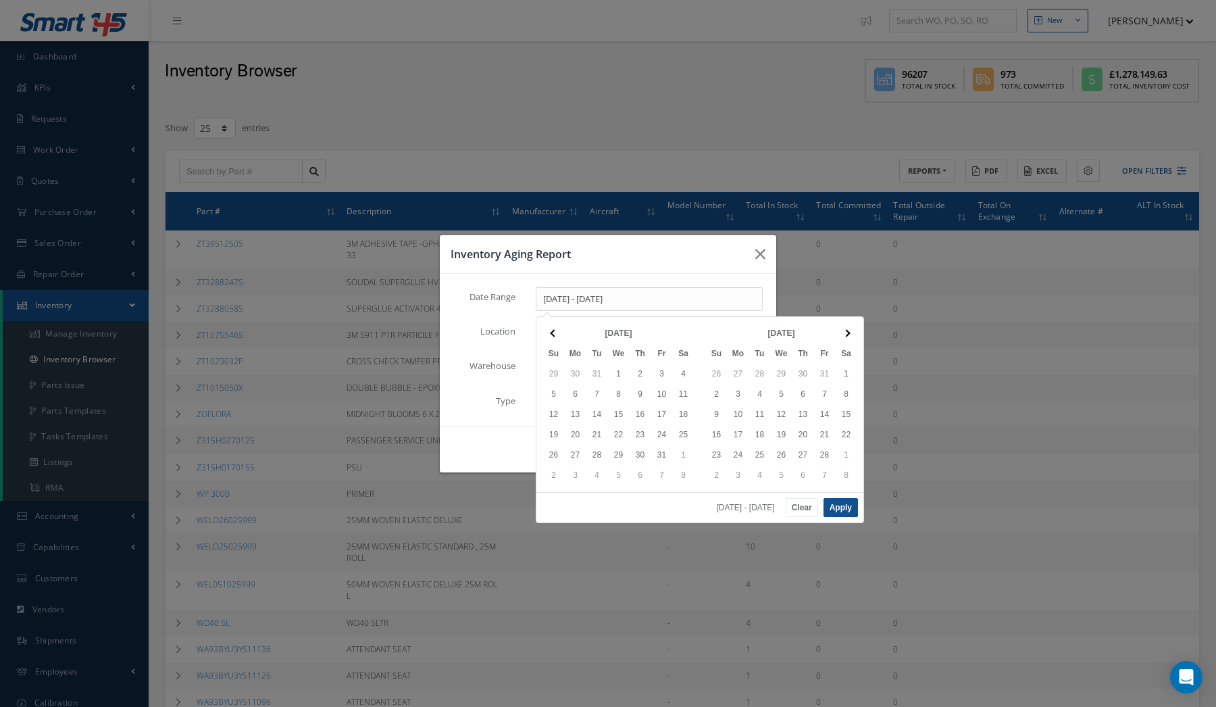
click at [845, 353] on th "Sa" at bounding box center [847, 353] width 22 height 20
click at [849, 334] on span at bounding box center [846, 333] width 7 height 7
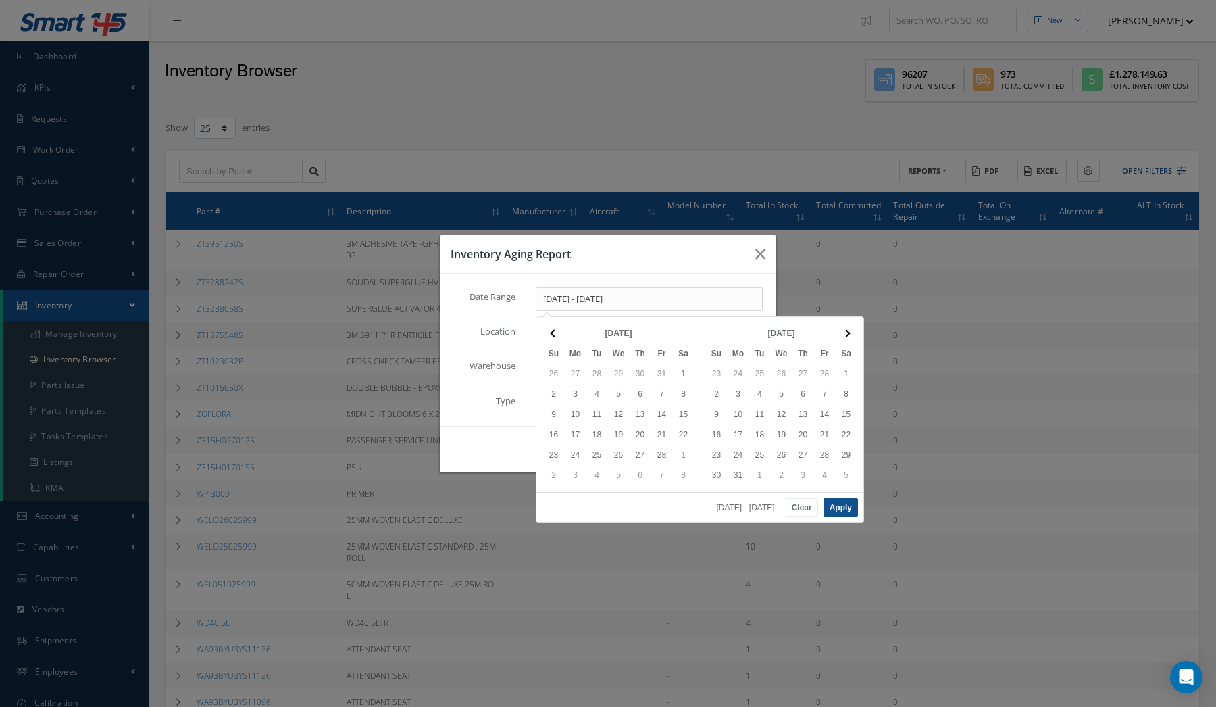
click at [849, 334] on span at bounding box center [846, 333] width 7 height 7
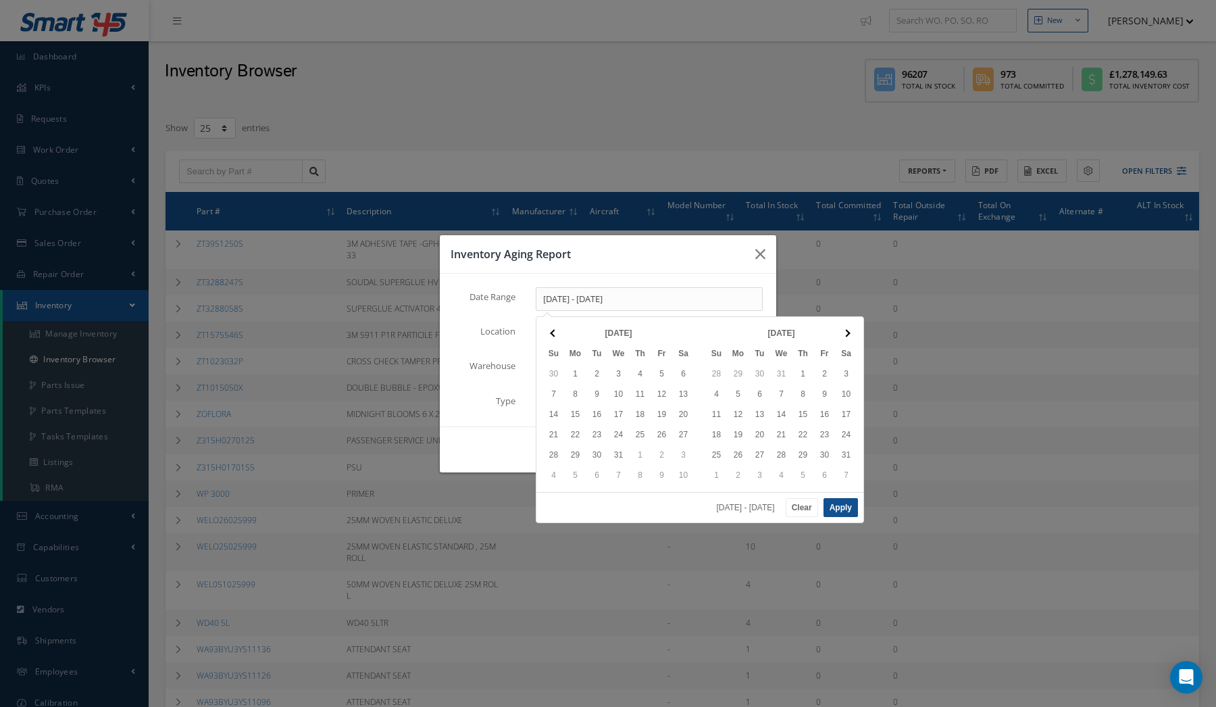
click at [849, 334] on span at bounding box center [846, 333] width 7 height 7
click at [849, 330] on th at bounding box center [847, 333] width 22 height 20
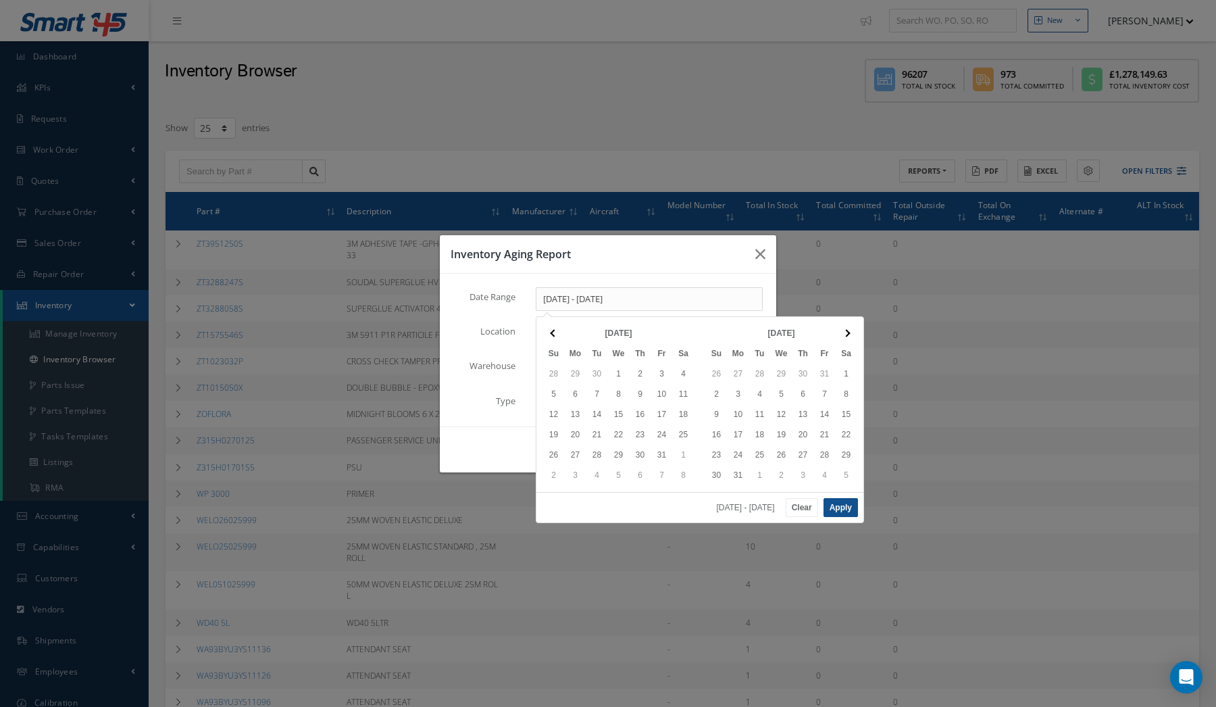
click at [849, 330] on th at bounding box center [847, 333] width 22 height 20
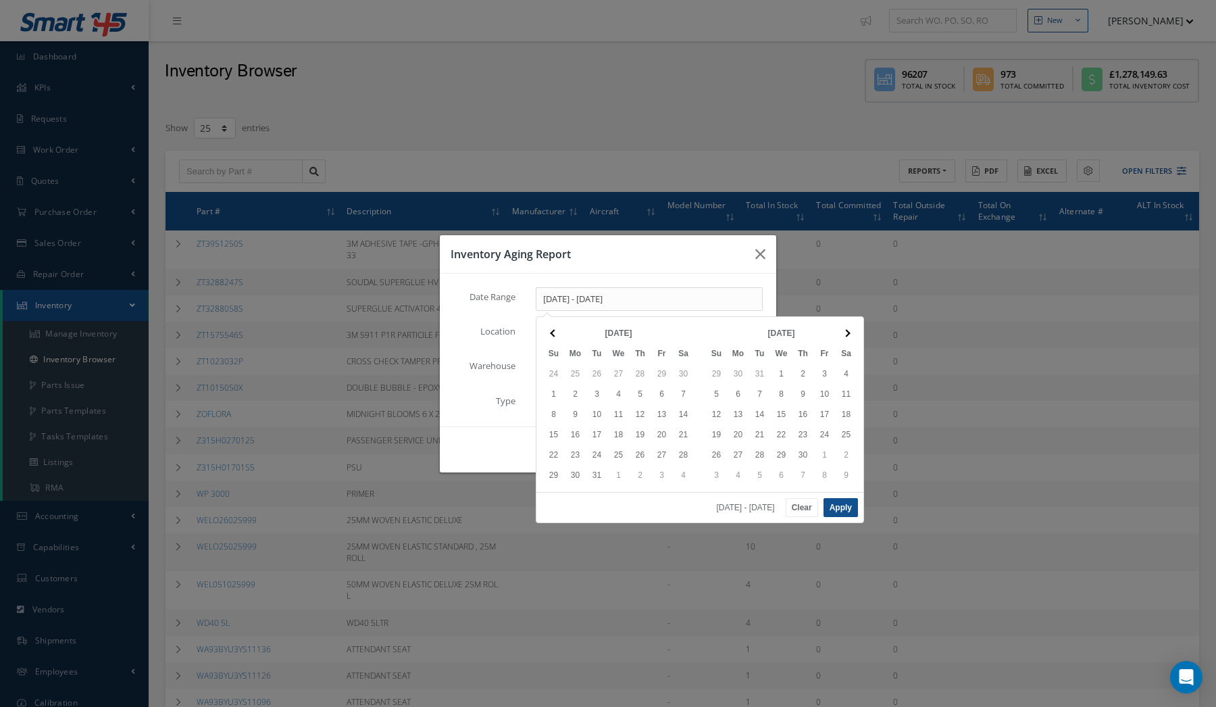
click at [0, 0] on div "Inventory Aging Report Date Range [DATE] - [DATE] Location WORKSHOP CAB39 CAB19…" at bounding box center [0, 0] width 0 height 0
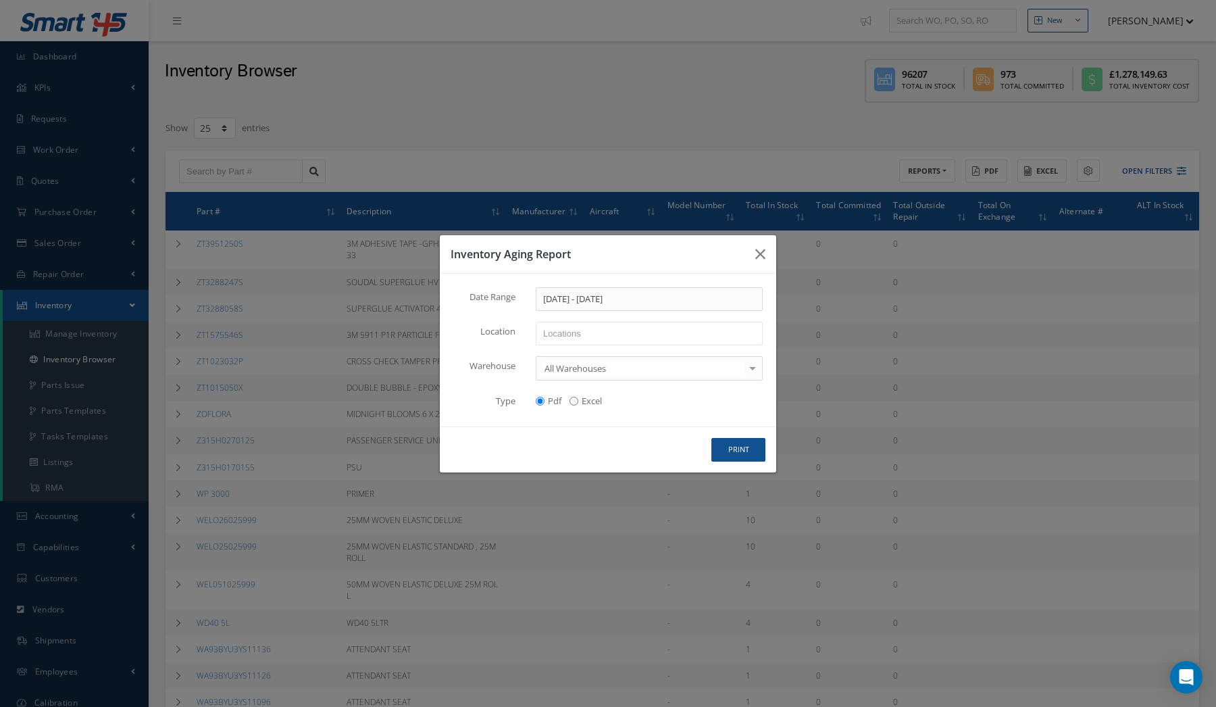
click at [0, 0] on div "Inventory Aging Report Date Range [DATE] - [DATE] Location WORKSHOP CAB39 CAB19…" at bounding box center [0, 0] width 0 height 0
click at [0, 0] on div "Date Range [DATE] - [DATE] Location WORKSHOP CAB39 CAB19 CAB03 MIRUS CAB23 CAB1…" at bounding box center [0, 0] width 0 height 0
type input "Locations"
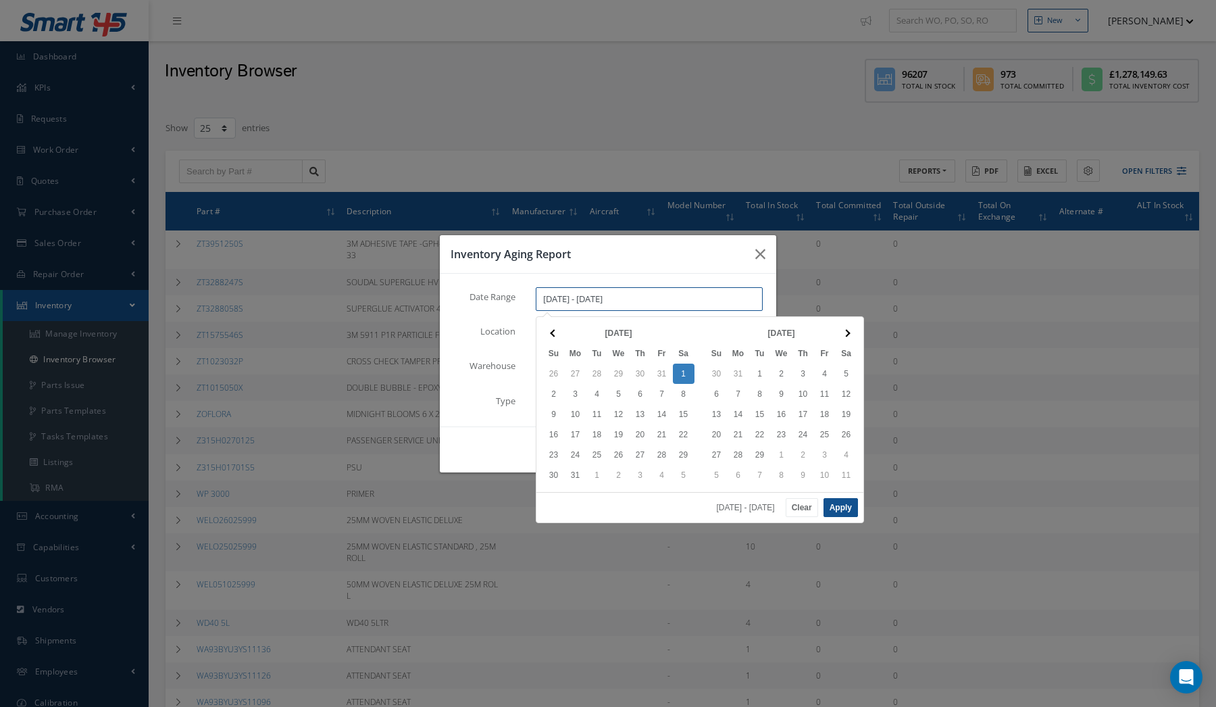
click at [718, 307] on input "[DATE] - [DATE]" at bounding box center [649, 299] width 227 height 24
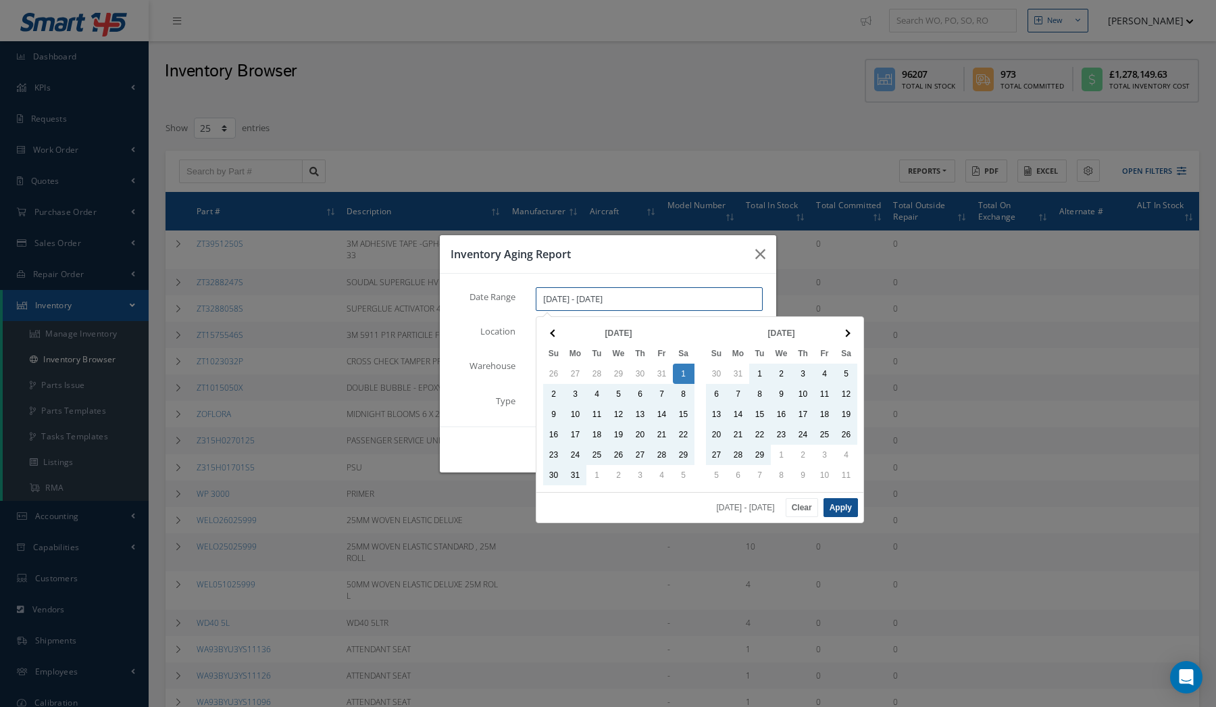
click at [691, 306] on input "[DATE] - [DATE]" at bounding box center [649, 299] width 227 height 24
click at [622, 295] on input "[DATE] - [DATE]" at bounding box center [649, 299] width 227 height 24
click at [620, 295] on input "[DATE] - [DATE]" at bounding box center [649, 299] width 227 height 24
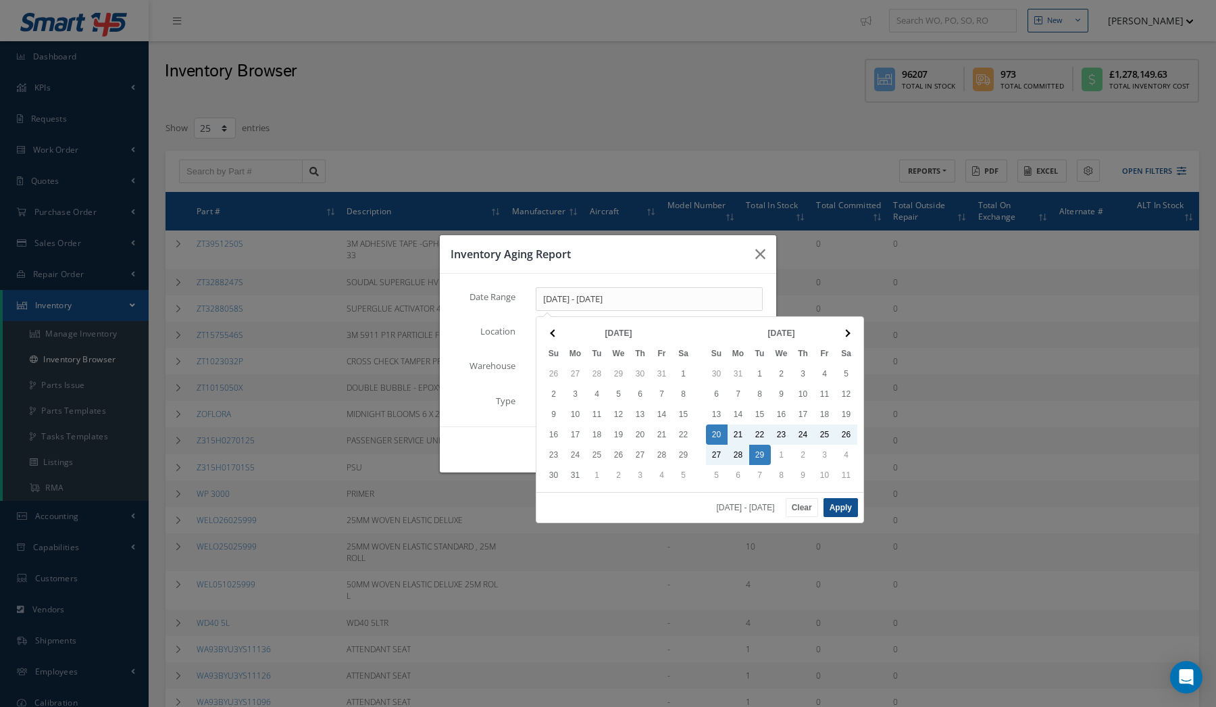
click at [841, 509] on button "Apply" at bounding box center [841, 507] width 34 height 19
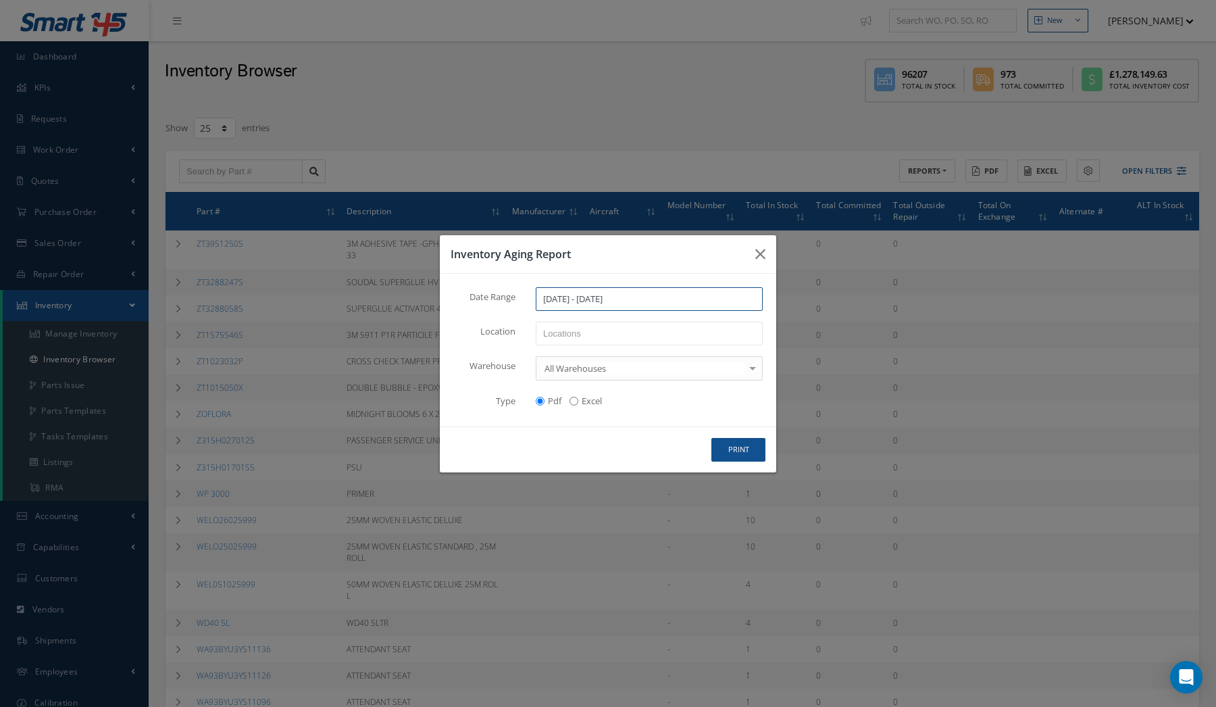
click at [637, 301] on input "[DATE] - [DATE]" at bounding box center [649, 299] width 227 height 24
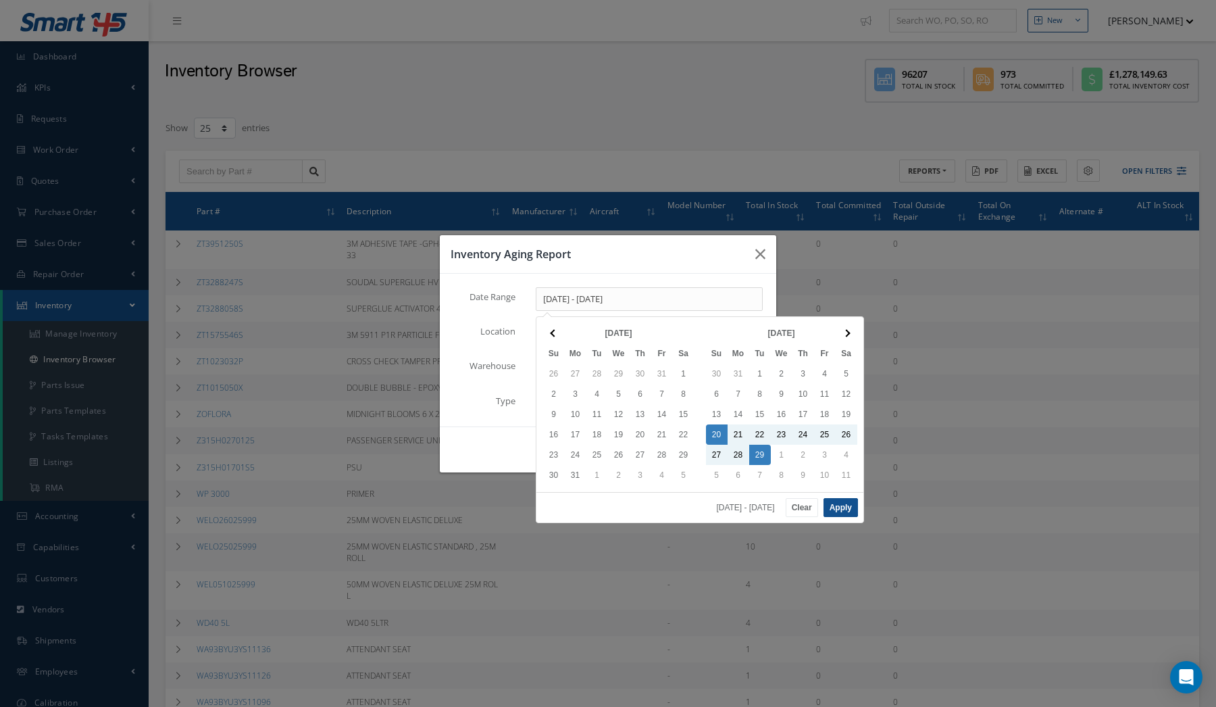
click at [0, 0] on div "Date Range [DATE] - [DATE] Location WORKSHOP CAB39 CAB19 CAB03 MIRUS CAB23 CAB1…" at bounding box center [0, 0] width 0 height 0
drag, startPoint x: 679, startPoint y: 301, endPoint x: 425, endPoint y: 301, distance: 254.1
click at [0, 0] on div "Inventory Aging Report Date Range [DATE] - [DATE] Location WORKSHOP CAB39 CAB19…" at bounding box center [0, 0] width 0 height 0
click at [845, 516] on div "[DATE] - [DATE] Clear Apply" at bounding box center [700, 507] width 327 height 30
click at [845, 516] on button "Apply" at bounding box center [841, 507] width 34 height 19
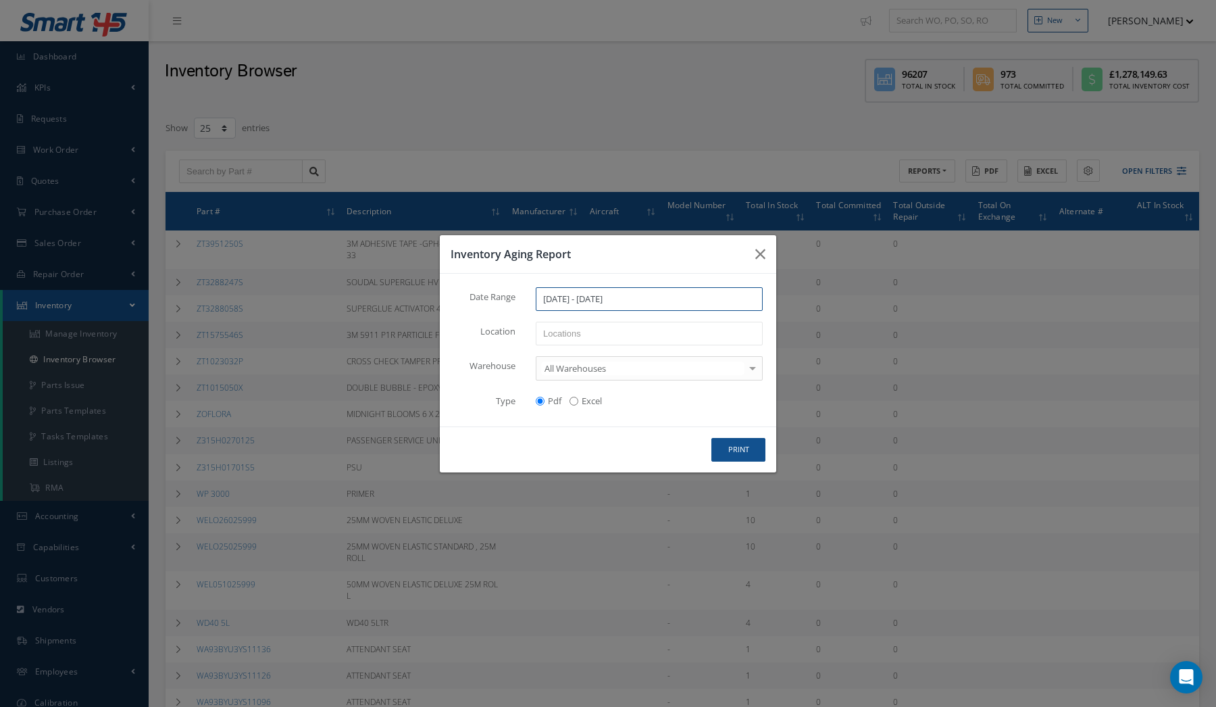
click at [648, 305] on input "[DATE] - [DATE]" at bounding box center [649, 299] width 227 height 24
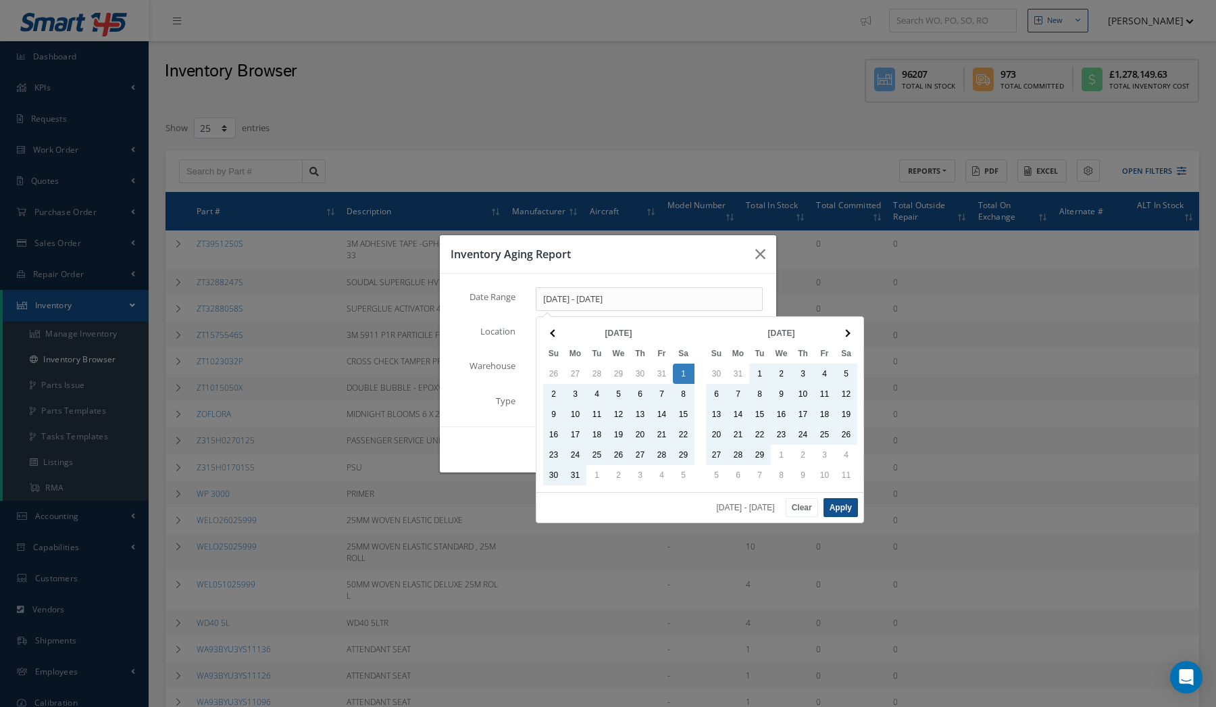
click at [847, 510] on button "Apply" at bounding box center [841, 507] width 34 height 19
type input "[DATE] - [DATE]"
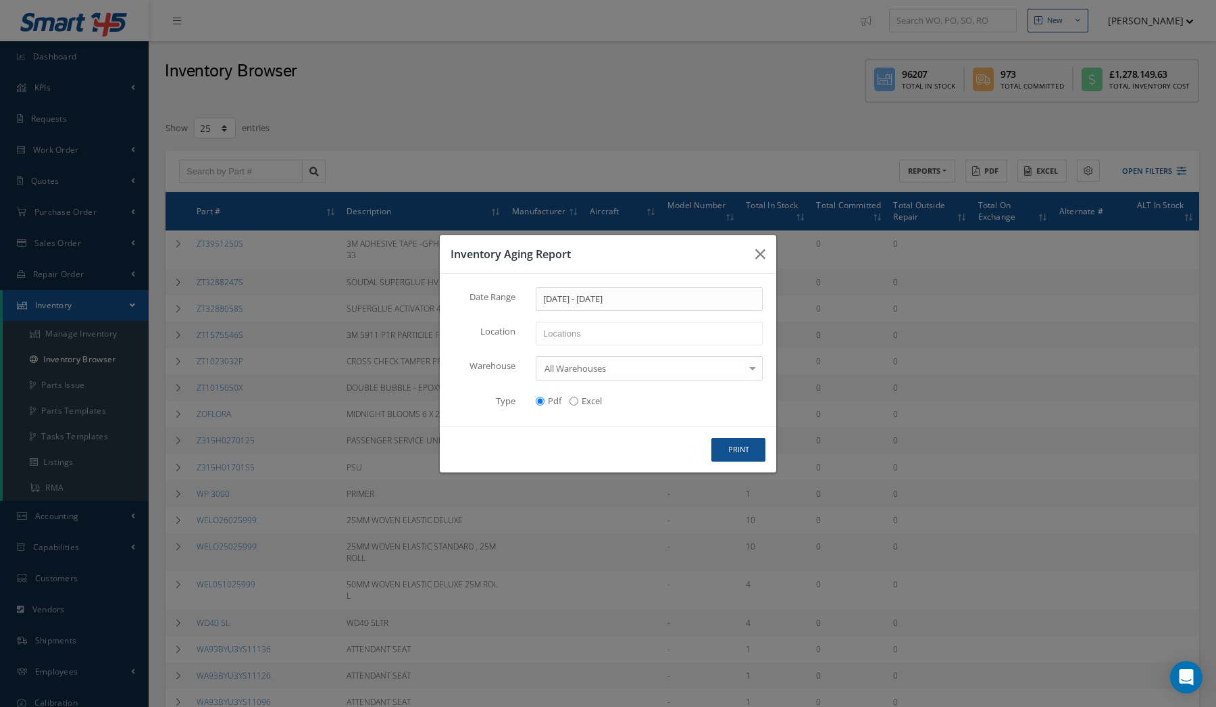
click at [0, 0] on div "print" at bounding box center [0, 0] width 0 height 0
click at [0, 0] on button "print" at bounding box center [0, 0] width 0 height 0
